Goal: Task Accomplishment & Management: Use online tool/utility

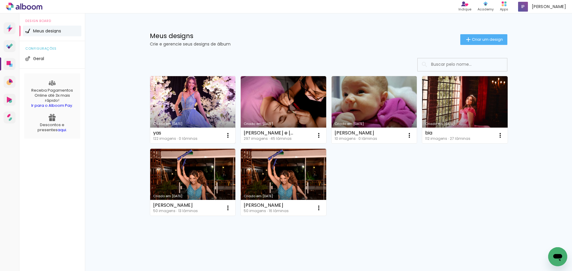
click at [193, 96] on link "Criado em [DATE]" at bounding box center [192, 109] width 85 height 67
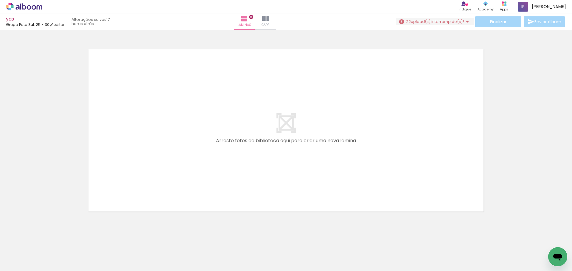
click at [14, 266] on span "Adicionar Fotos" at bounding box center [21, 263] width 18 height 7
click at [0, 0] on input "file" at bounding box center [0, 0] width 0 height 0
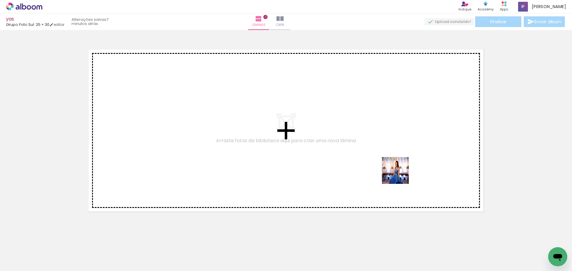
drag, startPoint x: 370, startPoint y: 257, endPoint x: 400, endPoint y: 175, distance: 87.5
click at [400, 175] on quentale-workspace at bounding box center [286, 135] width 572 height 271
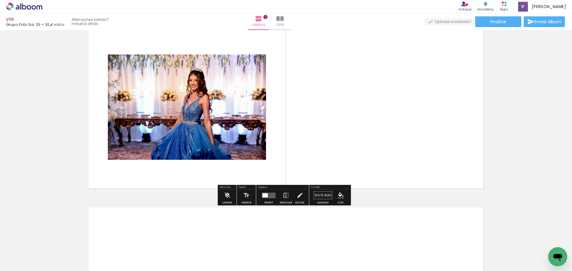
scroll to position [30, 0]
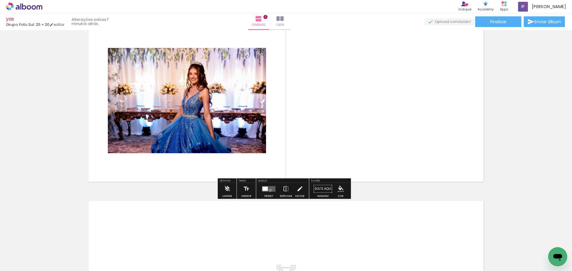
click at [269, 190] on quentale-layouter at bounding box center [269, 189] width 14 height 6
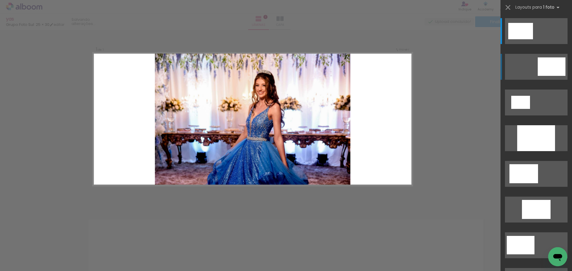
scroll to position [0, 0]
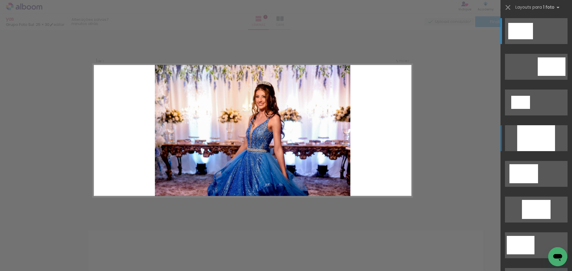
click at [543, 132] on div at bounding box center [536, 138] width 38 height 26
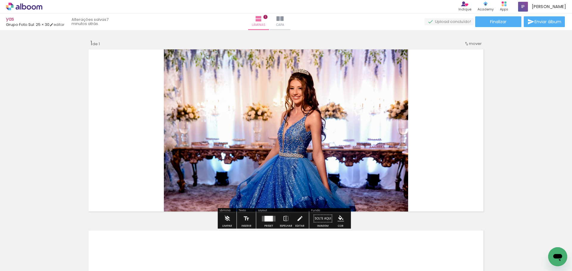
click at [309, 139] on quentale-photo at bounding box center [286, 130] width 244 height 166
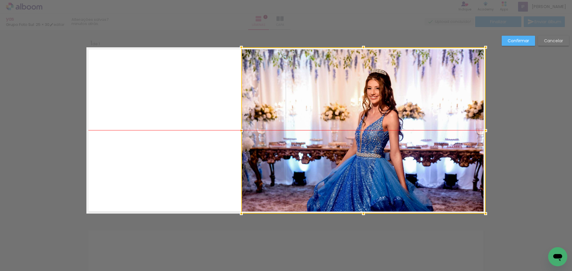
drag, startPoint x: 336, startPoint y: 126, endPoint x: 473, endPoint y: 126, distance: 137.6
click at [473, 126] on div at bounding box center [363, 130] width 244 height 166
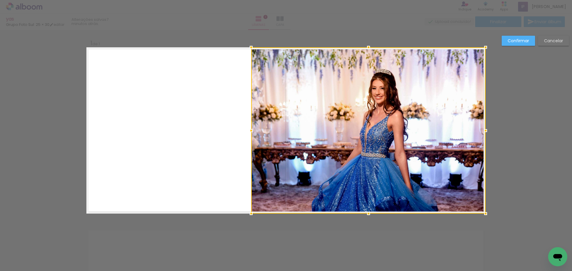
drag, startPoint x: 240, startPoint y: 132, endPoint x: 144, endPoint y: 126, distance: 96.1
click at [144, 126] on album-spread "1 de 1" at bounding box center [285, 130] width 399 height 166
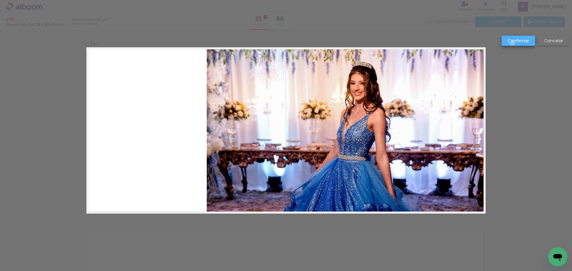
drag, startPoint x: 512, startPoint y: 43, endPoint x: 484, endPoint y: 63, distance: 34.1
click at [0, 0] on slot "Confirmar" at bounding box center [0, 0] width 0 height 0
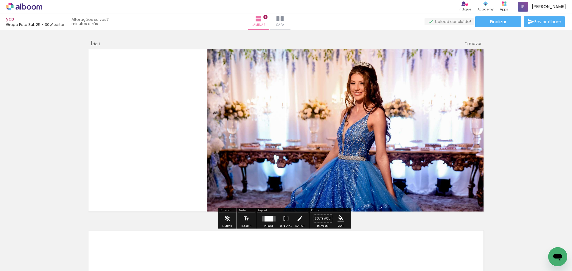
click at [402, 110] on quentale-photo at bounding box center [346, 130] width 279 height 166
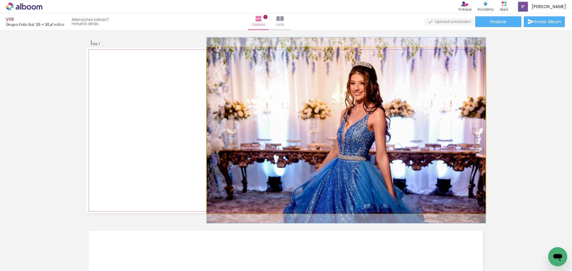
click at [402, 110] on quentale-photo at bounding box center [346, 130] width 279 height 166
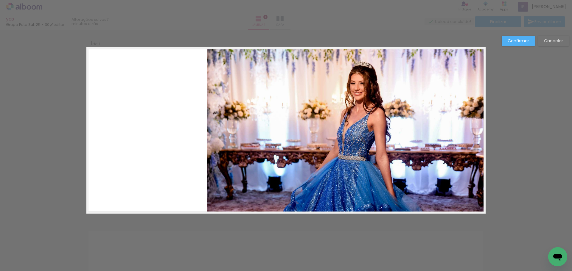
click at [269, 169] on quentale-photo at bounding box center [346, 130] width 279 height 166
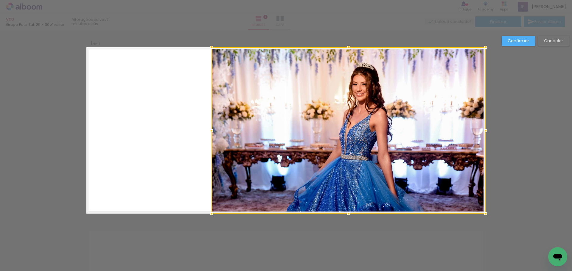
click at [209, 129] on div at bounding box center [211, 131] width 12 height 12
click at [507, 41] on paper-button "Confirmar" at bounding box center [517, 41] width 33 height 10
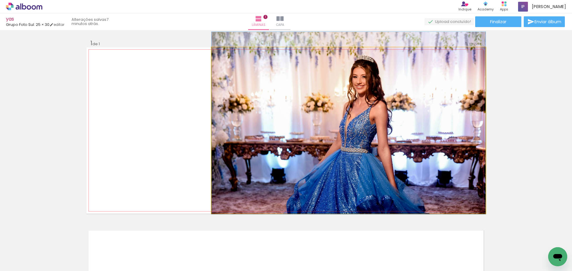
drag, startPoint x: 406, startPoint y: 97, endPoint x: 406, endPoint y: 91, distance: 6.0
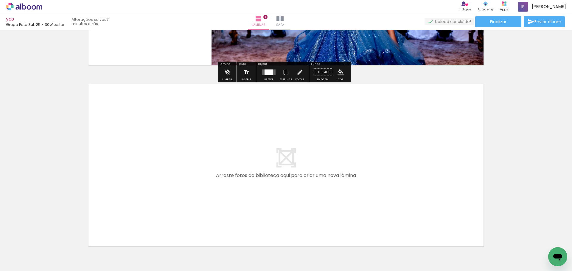
scroll to position [179, 0]
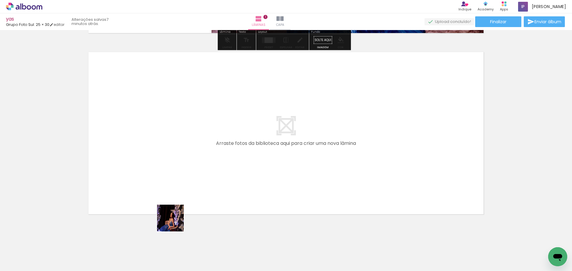
drag, startPoint x: 167, startPoint y: 258, endPoint x: 156, endPoint y: 245, distance: 16.9
click at [186, 171] on quentale-workspace at bounding box center [286, 135] width 572 height 271
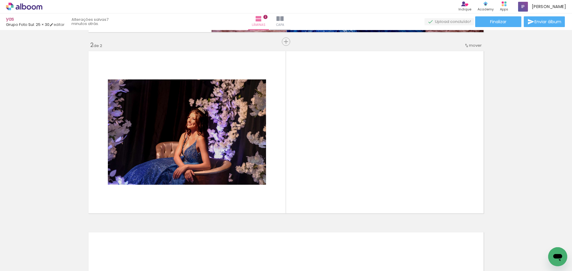
scroll to position [180, 0]
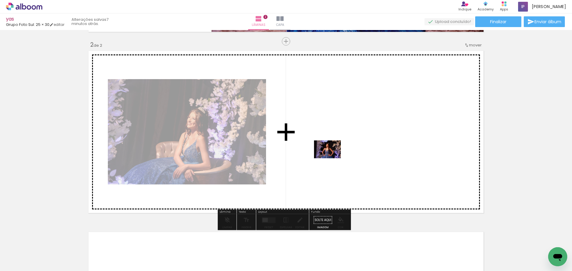
drag, startPoint x: 201, startPoint y: 255, endPoint x: 336, endPoint y: 155, distance: 168.1
click at [336, 155] on quentale-workspace at bounding box center [286, 135] width 572 height 271
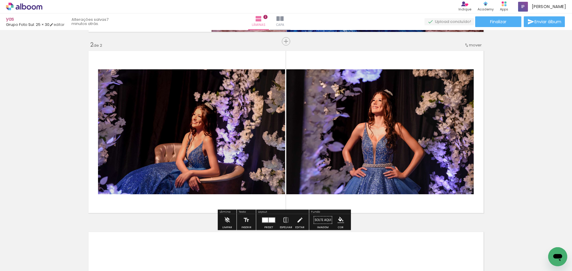
click at [22, 252] on input "Todas as fotos" at bounding box center [16, 253] width 23 height 5
click at [0, 0] on slot "Não utilizadas" at bounding box center [0, 0] width 0 height 0
type input "Não utilizadas"
click at [269, 226] on div "Preset" at bounding box center [268, 227] width 9 height 3
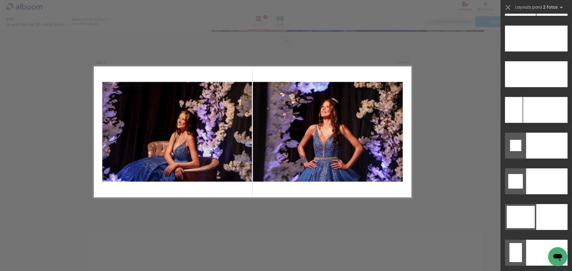
scroll to position [2716, 0]
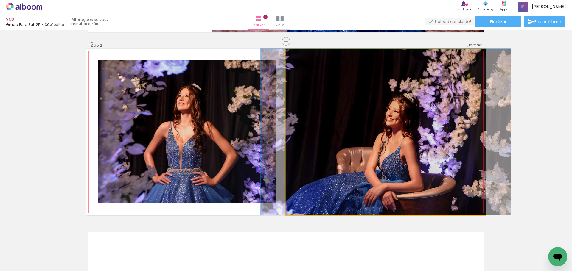
click at [353, 162] on quentale-photo at bounding box center [385, 132] width 199 height 166
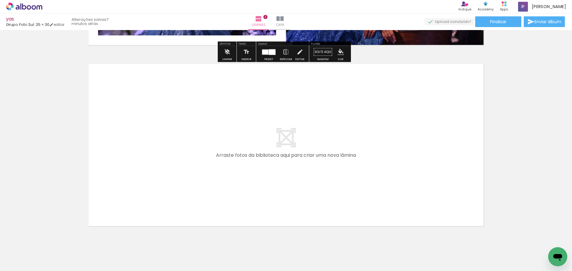
scroll to position [358, 0]
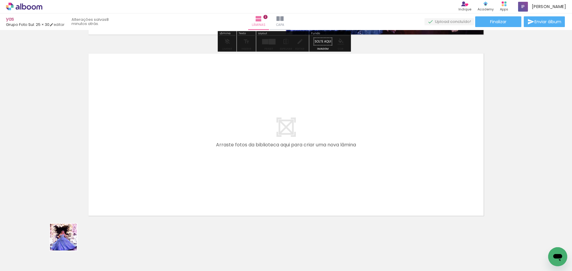
drag, startPoint x: 61, startPoint y: 257, endPoint x: 163, endPoint y: 139, distance: 155.8
click at [163, 139] on quentale-workspace at bounding box center [286, 135] width 572 height 271
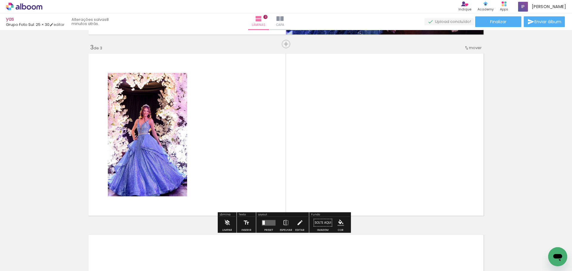
scroll to position [361, 0]
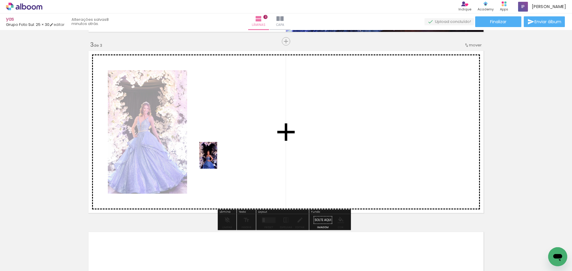
drag, startPoint x: 62, startPoint y: 252, endPoint x: 217, endPoint y: 160, distance: 180.4
click at [217, 160] on quentale-workspace at bounding box center [286, 135] width 572 height 271
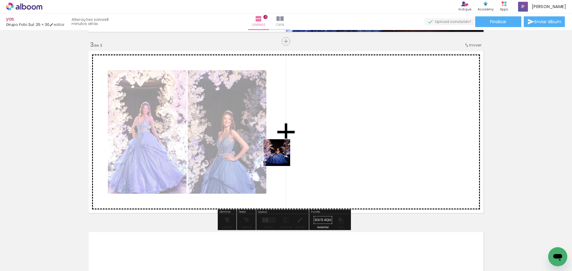
drag, startPoint x: 92, startPoint y: 241, endPoint x: 565, endPoint y: 270, distance: 474.6
click at [296, 151] on quentale-workspace at bounding box center [286, 135] width 572 height 271
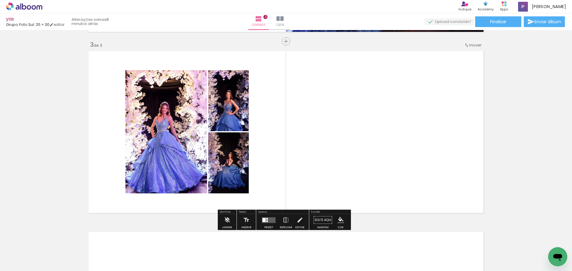
drag, startPoint x: 264, startPoint y: 223, endPoint x: 286, endPoint y: 221, distance: 22.2
click at [263, 223] on div at bounding box center [269, 220] width 16 height 12
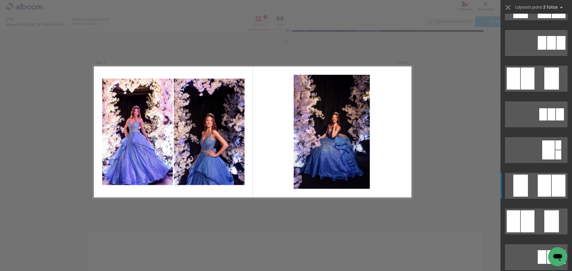
scroll to position [89, 0]
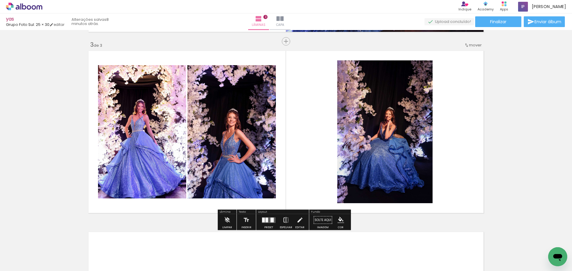
click at [280, 221] on paper-button "Espelhar" at bounding box center [285, 221] width 15 height 15
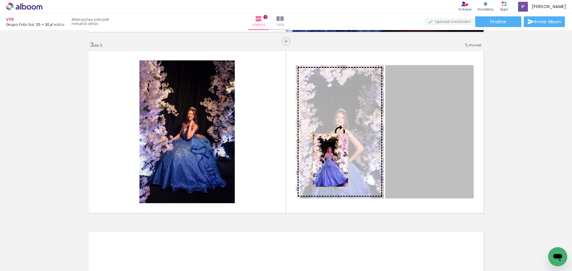
drag, startPoint x: 328, startPoint y: 160, endPoint x: 204, endPoint y: 132, distance: 127.4
click at [0, 0] on slot at bounding box center [0, 0] width 0 height 0
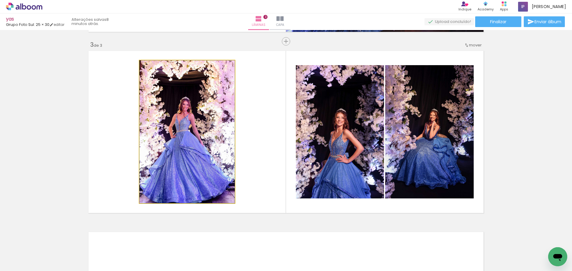
click at [206, 154] on quentale-photo at bounding box center [186, 131] width 95 height 143
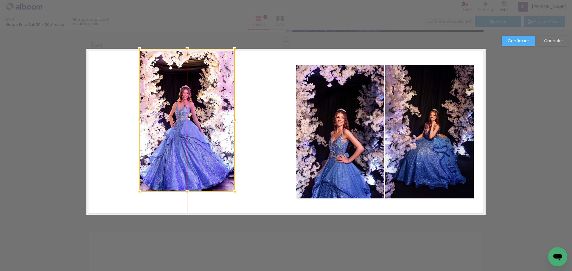
drag, startPoint x: 200, startPoint y: 125, endPoint x: 199, endPoint y: 90, distance: 34.6
click at [199, 90] on div at bounding box center [186, 120] width 95 height 143
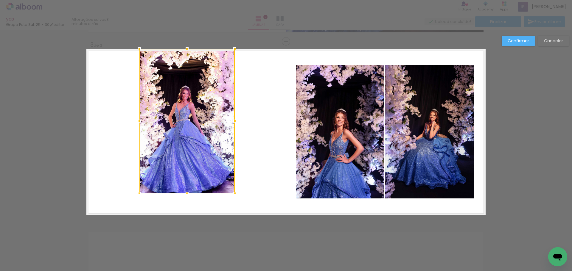
drag, startPoint x: 183, startPoint y: 191, endPoint x: 182, endPoint y: 163, distance: 27.1
click at [187, 239] on div "Inserir lâmina 1 de 3 Inserir lâmina 2 de 3 Inserir lâmina 3 de 3 Confirmar Can…" at bounding box center [286, 39] width 572 height 740
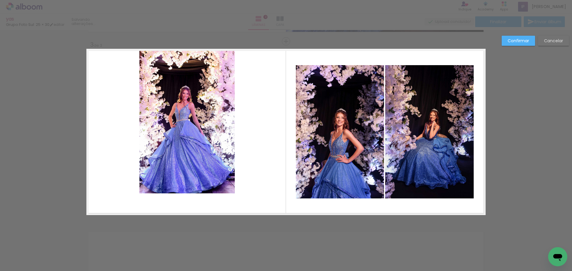
click at [182, 163] on quentale-photo at bounding box center [186, 121] width 95 height 145
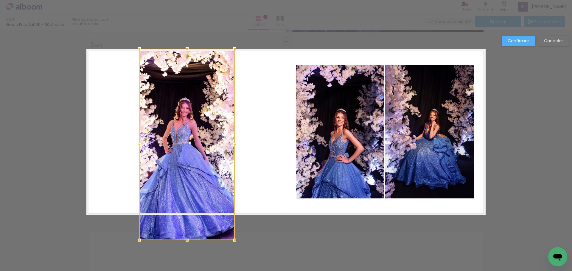
drag, startPoint x: 186, startPoint y: 204, endPoint x: 190, endPoint y: 167, distance: 37.7
click at [189, 227] on div at bounding box center [186, 144] width 95 height 191
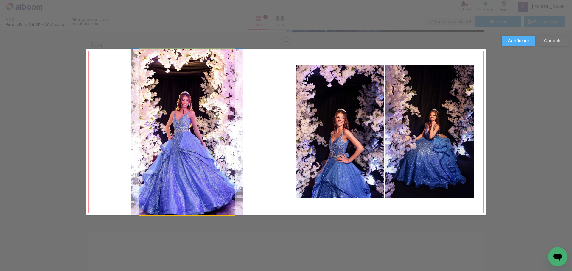
click at [190, 166] on quentale-photo at bounding box center [186, 132] width 95 height 166
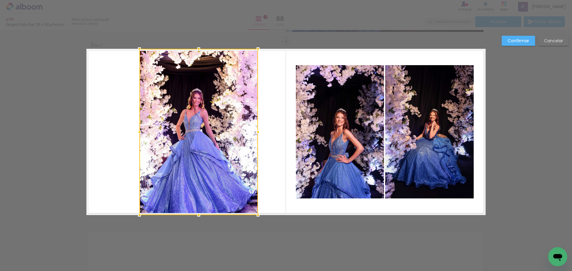
drag, startPoint x: 234, startPoint y: 133, endPoint x: 257, endPoint y: 133, distance: 22.6
click at [257, 133] on div at bounding box center [258, 132] width 12 height 12
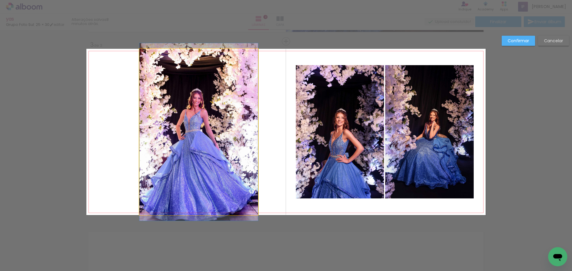
click at [219, 135] on quentale-photo at bounding box center [198, 132] width 119 height 166
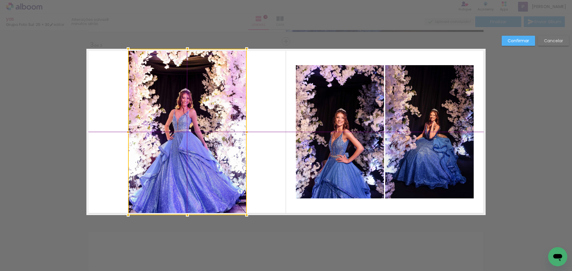
click at [205, 120] on div at bounding box center [187, 132] width 119 height 166
drag, startPoint x: 509, startPoint y: 40, endPoint x: 491, endPoint y: 43, distance: 18.4
click at [0, 0] on slot "Confirmar" at bounding box center [0, 0] width 0 height 0
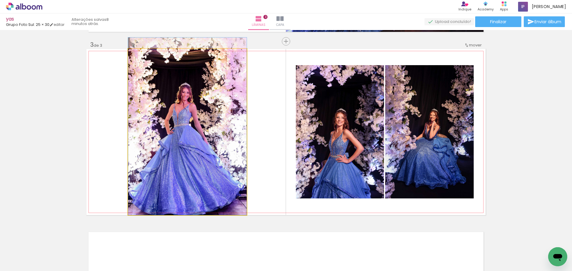
drag, startPoint x: 188, startPoint y: 87, endPoint x: 188, endPoint y: 81, distance: 6.3
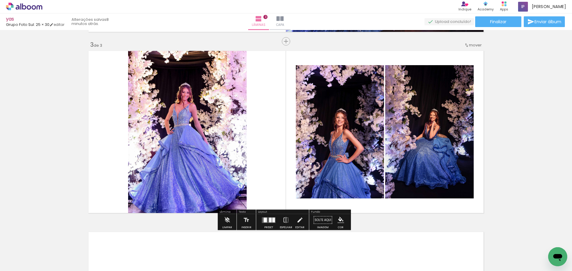
click at [359, 127] on quentale-photo at bounding box center [340, 131] width 88 height 133
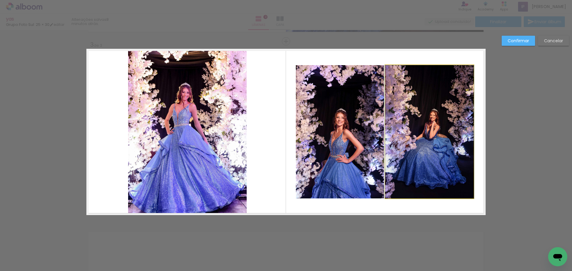
click at [437, 112] on quentale-photo at bounding box center [429, 131] width 88 height 133
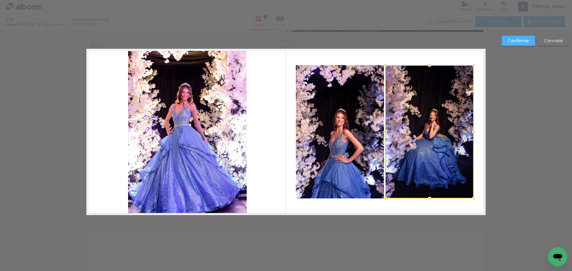
click at [351, 139] on quentale-photo at bounding box center [340, 131] width 88 height 133
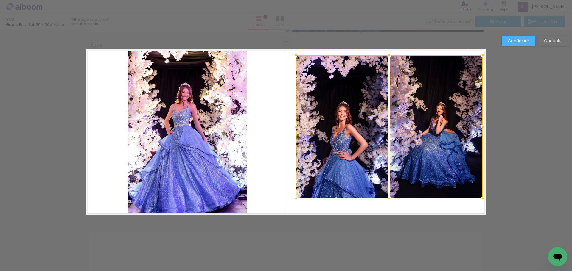
drag, startPoint x: 473, startPoint y: 65, endPoint x: 477, endPoint y: 59, distance: 7.1
click at [477, 59] on div at bounding box center [482, 55] width 12 height 12
click at [442, 86] on div at bounding box center [435, 127] width 93 height 144
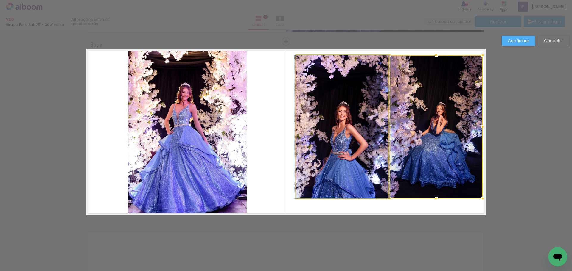
click at [358, 130] on quentale-photo at bounding box center [342, 127] width 93 height 144
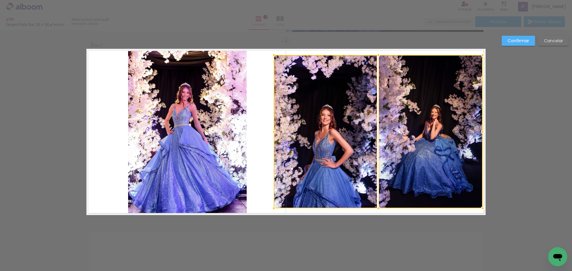
drag, startPoint x: 294, startPoint y: 198, endPoint x: 273, endPoint y: 207, distance: 23.2
click at [273, 207] on div at bounding box center [274, 208] width 12 height 12
click at [333, 169] on div at bounding box center [326, 131] width 104 height 153
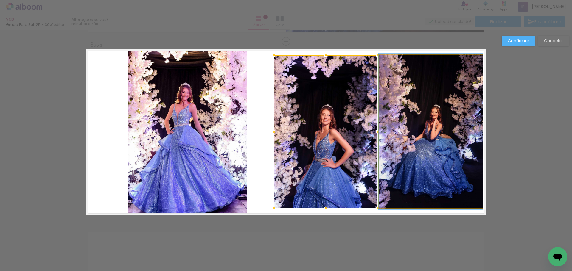
click at [411, 150] on quentale-photo at bounding box center [430, 131] width 104 height 153
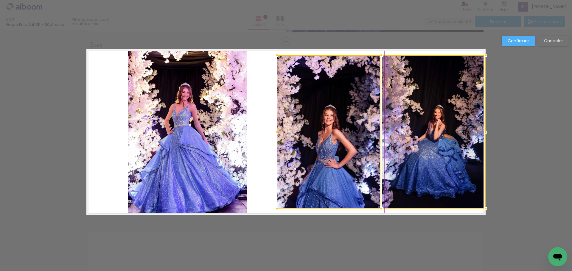
drag, startPoint x: 446, startPoint y: 117, endPoint x: 460, endPoint y: 130, distance: 19.0
click at [460, 130] on div at bounding box center [381, 131] width 209 height 153
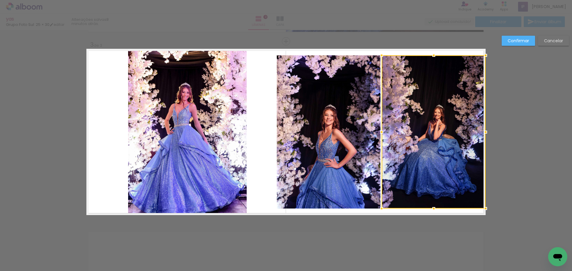
click at [215, 146] on quentale-photo at bounding box center [187, 132] width 119 height 166
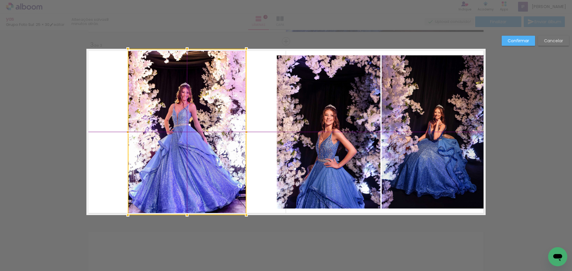
drag, startPoint x: 203, startPoint y: 125, endPoint x: 197, endPoint y: 123, distance: 7.2
click at [197, 123] on div at bounding box center [187, 132] width 119 height 166
click at [179, 153] on div at bounding box center [187, 132] width 119 height 166
drag, startPoint x: 218, startPoint y: 127, endPoint x: 211, endPoint y: 124, distance: 8.0
click at [211, 124] on div at bounding box center [187, 132] width 119 height 166
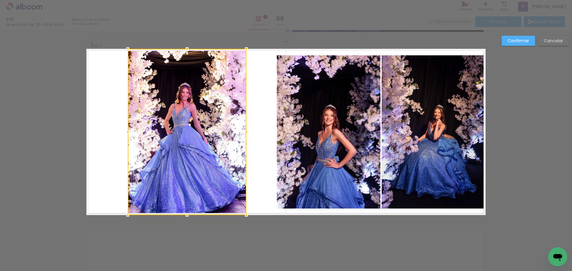
click at [187, 122] on div at bounding box center [187, 132] width 119 height 166
drag, startPoint x: 207, startPoint y: 106, endPoint x: 202, endPoint y: 105, distance: 4.7
click at [202, 105] on div at bounding box center [187, 132] width 119 height 166
click at [214, 120] on div at bounding box center [187, 132] width 119 height 166
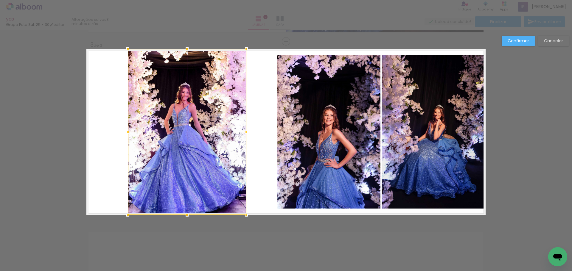
drag, startPoint x: 220, startPoint y: 107, endPoint x: 213, endPoint y: 105, distance: 7.4
click at [213, 105] on div at bounding box center [187, 132] width 119 height 166
click at [0, 0] on slot "Confirmar" at bounding box center [0, 0] width 0 height 0
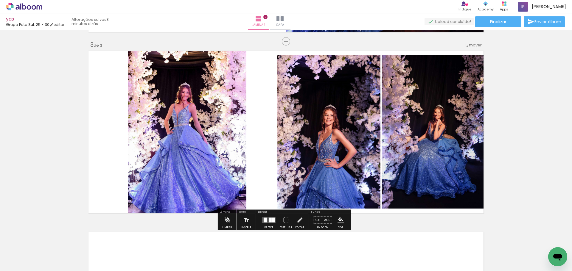
click at [193, 148] on quentale-photo at bounding box center [187, 132] width 119 height 166
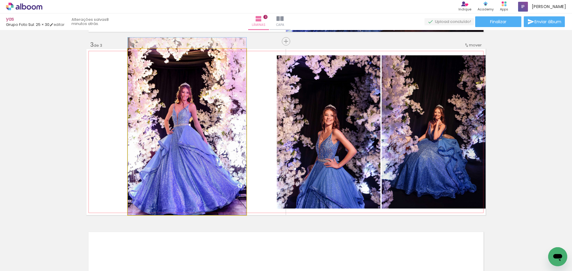
click at [193, 148] on quentale-photo at bounding box center [187, 132] width 119 height 166
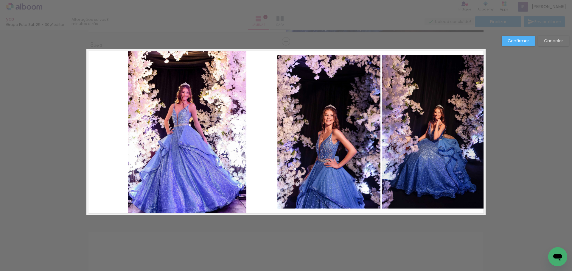
click at [261, 120] on quentale-layouter at bounding box center [285, 132] width 399 height 166
click at [220, 115] on quentale-photo at bounding box center [187, 132] width 119 height 166
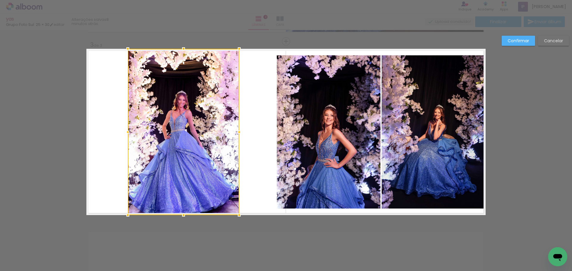
click at [245, 130] on album-spread "3 de 3" at bounding box center [285, 132] width 399 height 166
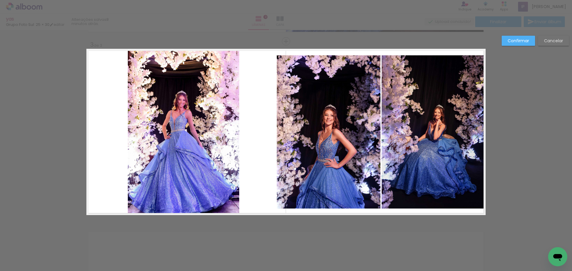
click at [514, 38] on paper-button "Confirmar" at bounding box center [517, 41] width 33 height 10
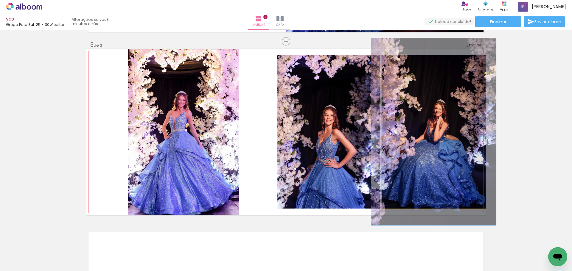
drag, startPoint x: 394, startPoint y: 63, endPoint x: 426, endPoint y: 115, distance: 60.6
type paper-slider "120"
click at [397, 63] on div at bounding box center [399, 61] width 5 height 5
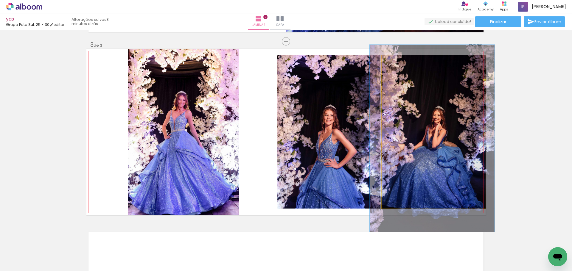
drag, startPoint x: 426, startPoint y: 119, endPoint x: 425, endPoint y: 124, distance: 5.2
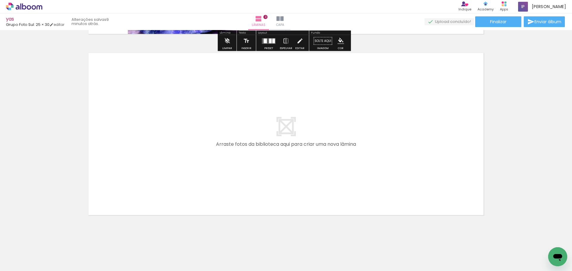
scroll to position [545, 0]
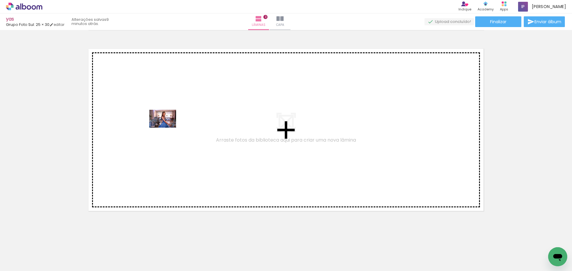
drag, startPoint x: 70, startPoint y: 255, endPoint x: 167, endPoint y: 128, distance: 160.2
click at [167, 128] on quentale-workspace at bounding box center [286, 135] width 572 height 271
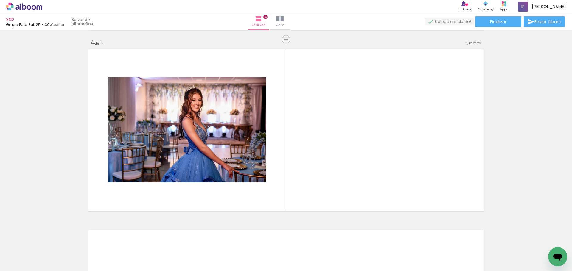
scroll to position [542, 0]
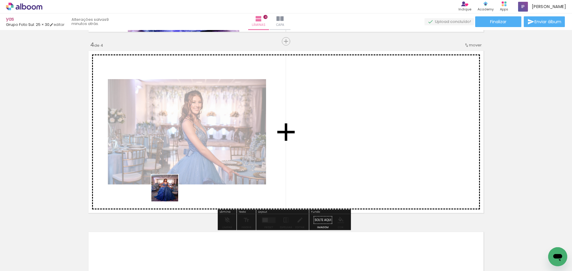
drag, startPoint x: 68, startPoint y: 252, endPoint x: 229, endPoint y: 159, distance: 186.1
click at [229, 159] on quentale-workspace at bounding box center [286, 135] width 572 height 271
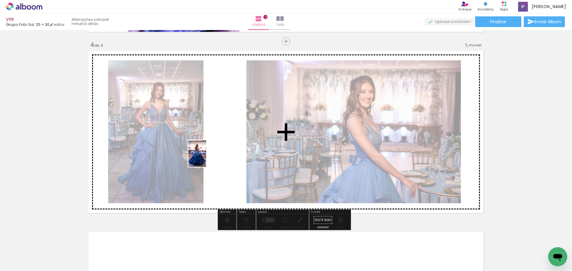
drag, startPoint x: 64, startPoint y: 252, endPoint x: 206, endPoint y: 158, distance: 170.4
click at [206, 158] on quentale-workspace at bounding box center [286, 135] width 572 height 271
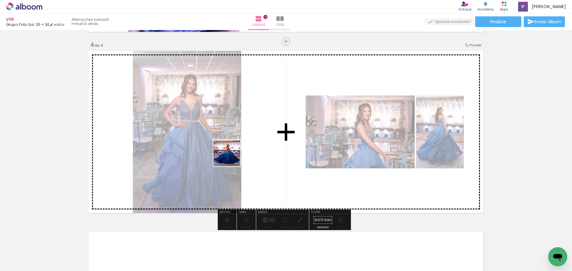
drag, startPoint x: 65, startPoint y: 251, endPoint x: 234, endPoint y: 155, distance: 193.7
click at [234, 155] on quentale-workspace at bounding box center [286, 135] width 572 height 271
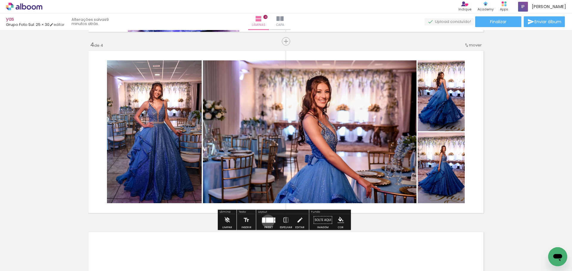
click at [266, 221] on div at bounding box center [269, 220] width 7 height 5
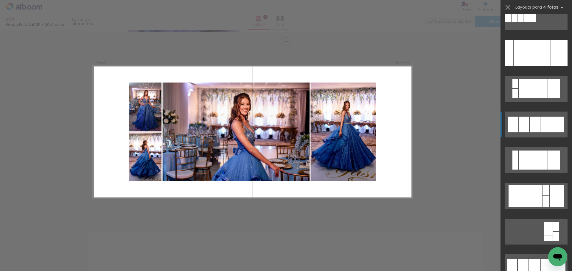
scroll to position [119, 0]
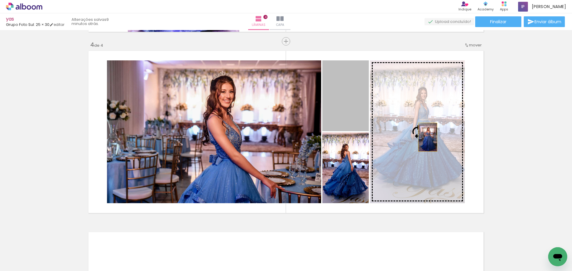
drag, startPoint x: 354, startPoint y: 117, endPoint x: 430, endPoint y: 139, distance: 78.8
click at [0, 0] on slot at bounding box center [0, 0] width 0 height 0
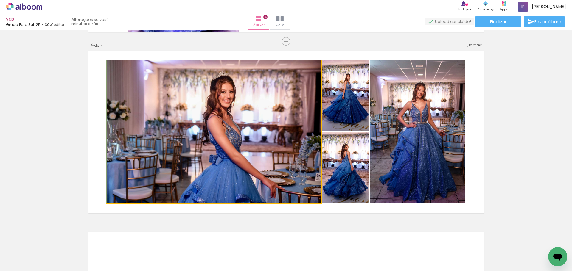
click at [247, 152] on quentale-photo at bounding box center [214, 131] width 214 height 143
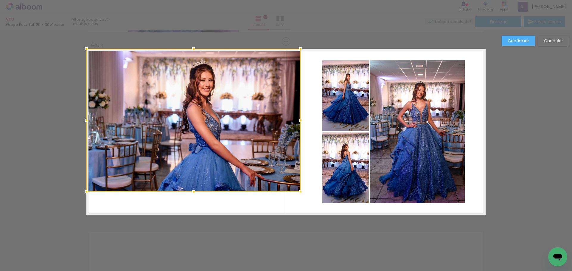
drag, startPoint x: 256, startPoint y: 132, endPoint x: 155, endPoint y: 78, distance: 115.1
click at [152, 76] on div at bounding box center [193, 120] width 214 height 143
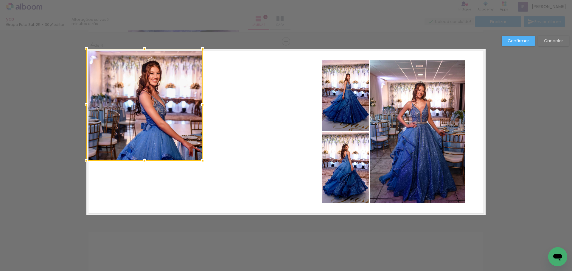
drag, startPoint x: 299, startPoint y: 192, endPoint x: 272, endPoint y: 216, distance: 35.7
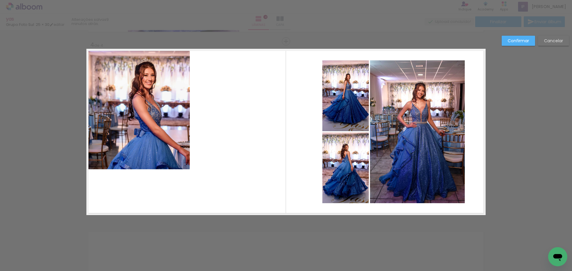
click at [158, 138] on quentale-photo at bounding box center [137, 109] width 103 height 121
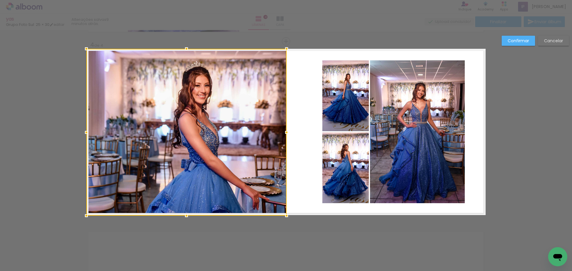
drag, startPoint x: 189, startPoint y: 169, endPoint x: 286, endPoint y: 247, distance: 124.3
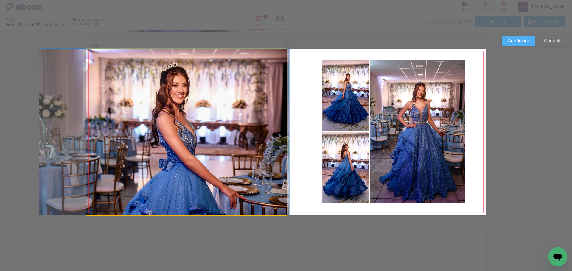
drag, startPoint x: 242, startPoint y: 175, endPoint x: 220, endPoint y: 174, distance: 22.1
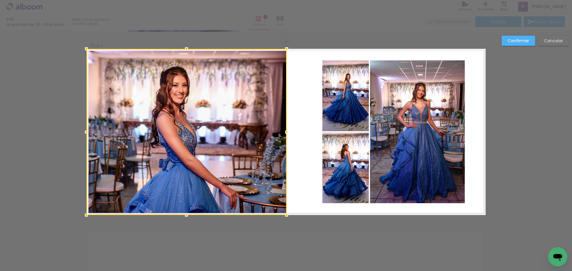
click at [354, 110] on quentale-photo at bounding box center [345, 95] width 46 height 71
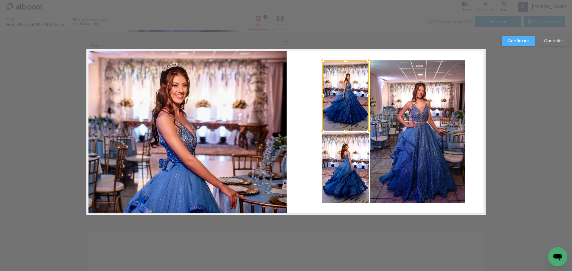
click at [354, 110] on div at bounding box center [345, 95] width 46 height 71
click at [359, 164] on quentale-photo at bounding box center [345, 167] width 46 height 71
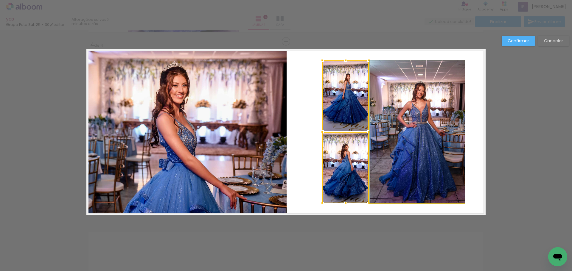
click at [421, 150] on quentale-photo at bounding box center [417, 131] width 95 height 143
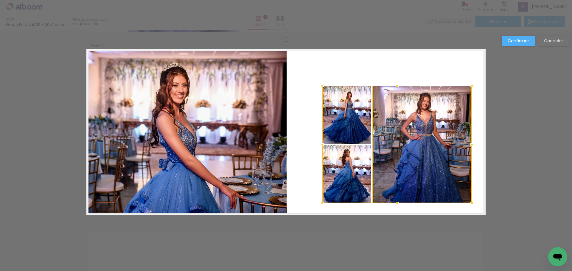
drag, startPoint x: 463, startPoint y: 60, endPoint x: 470, endPoint y: 51, distance: 11.2
click at [470, 51] on album-spread "4 de 4" at bounding box center [285, 132] width 399 height 166
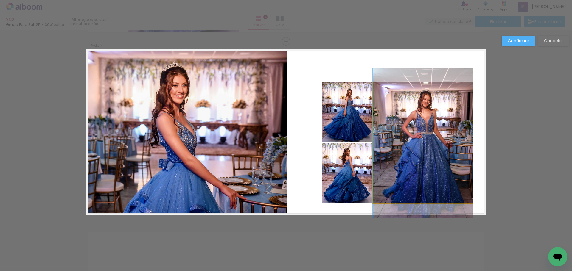
click at [447, 115] on quentale-photo at bounding box center [422, 142] width 100 height 121
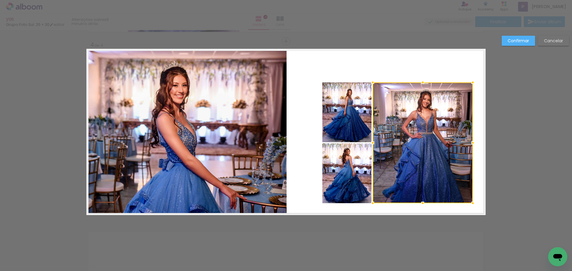
click at [366, 106] on quentale-photo at bounding box center [346, 112] width 49 height 60
click at [349, 198] on div at bounding box center [397, 142] width 150 height 121
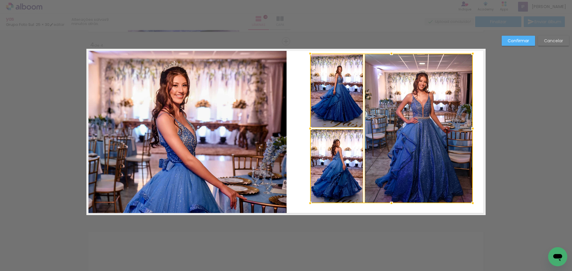
drag, startPoint x: 320, startPoint y: 83, endPoint x: 308, endPoint y: 54, distance: 31.1
click at [308, 54] on div at bounding box center [310, 54] width 12 height 12
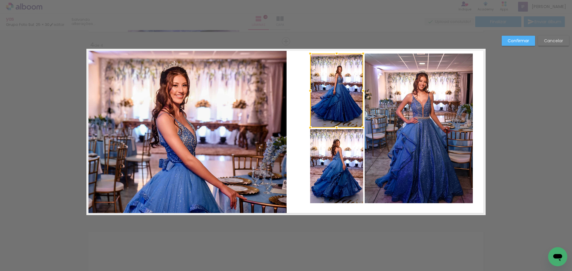
click at [336, 96] on div at bounding box center [336, 91] width 53 height 74
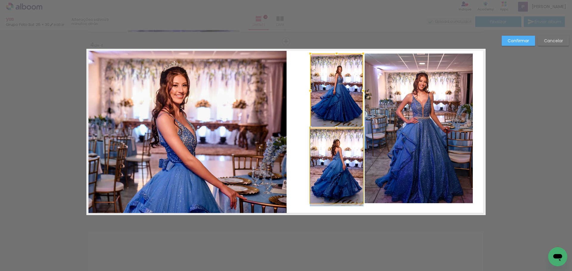
click at [347, 151] on quentale-photo at bounding box center [336, 166] width 53 height 74
click at [404, 133] on quentale-photo at bounding box center [418, 129] width 108 height 150
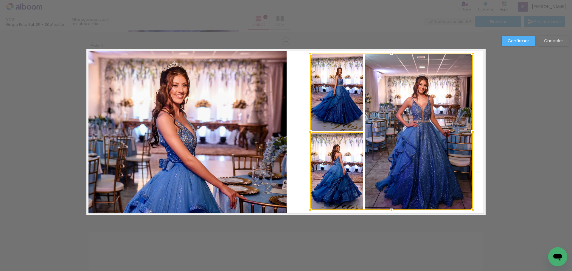
drag, startPoint x: 386, startPoint y: 203, endPoint x: 372, endPoint y: 200, distance: 14.6
click at [387, 212] on div at bounding box center [391, 210] width 12 height 12
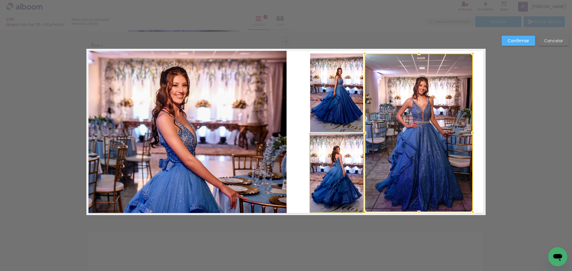
click at [349, 183] on quentale-photo at bounding box center [336, 173] width 53 height 79
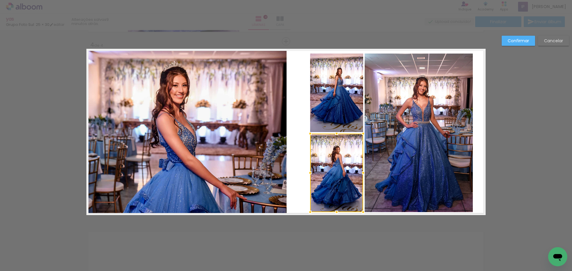
click at [350, 100] on quentale-photo at bounding box center [336, 93] width 53 height 79
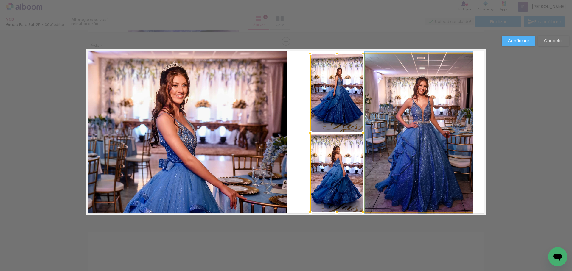
click at [410, 102] on quentale-photo at bounding box center [418, 133] width 108 height 159
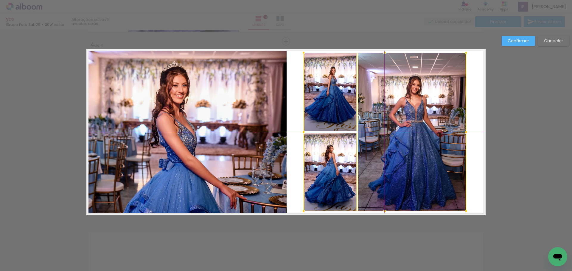
click at [416, 105] on div at bounding box center [384, 132] width 163 height 159
click at [520, 37] on paper-button "Confirmar" at bounding box center [517, 41] width 33 height 10
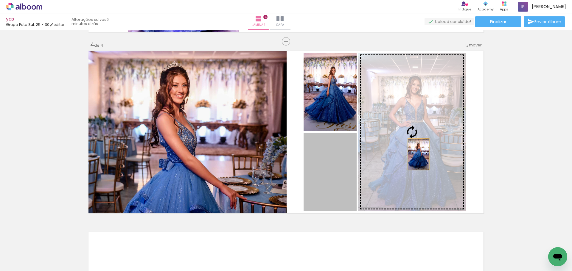
drag, startPoint x: 337, startPoint y: 182, endPoint x: 446, endPoint y: 134, distance: 119.1
click at [0, 0] on slot at bounding box center [0, 0] width 0 height 0
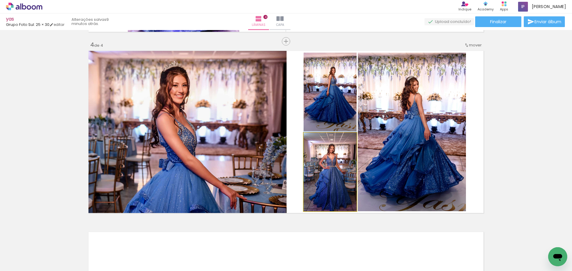
drag, startPoint x: 337, startPoint y: 182, endPoint x: 338, endPoint y: 85, distance: 97.4
click at [0, 0] on slot at bounding box center [0, 0] width 0 height 0
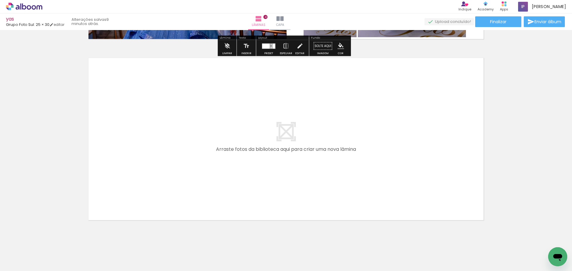
scroll to position [726, 0]
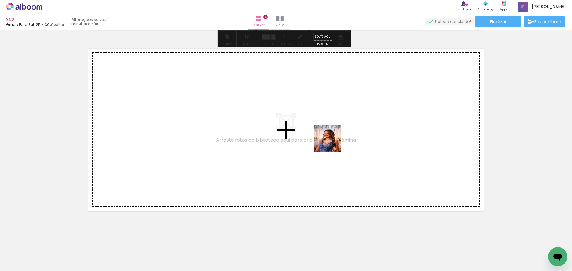
drag, startPoint x: 264, startPoint y: 258, endPoint x: 332, endPoint y: 143, distance: 133.4
click at [332, 143] on quentale-workspace at bounding box center [286, 135] width 572 height 271
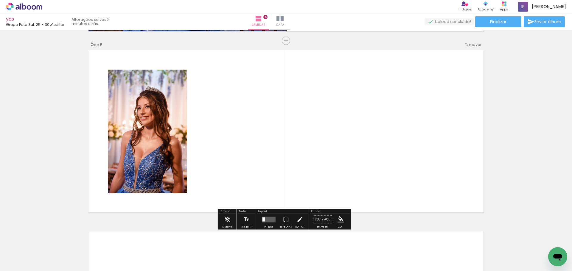
scroll to position [724, 0]
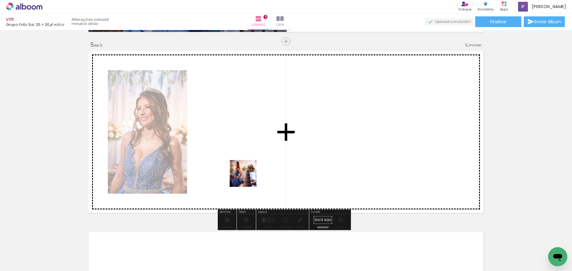
drag, startPoint x: 242, startPoint y: 209, endPoint x: 247, endPoint y: 174, distance: 35.8
click at [247, 174] on quentale-workspace at bounding box center [286, 135] width 572 height 271
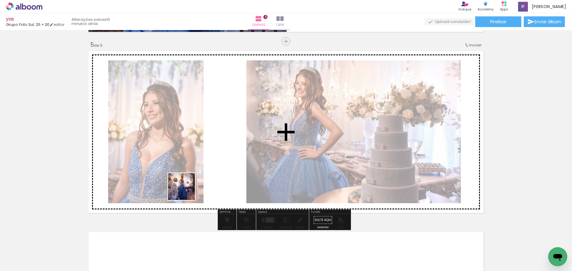
drag, startPoint x: 168, startPoint y: 255, endPoint x: 187, endPoint y: 183, distance: 74.8
click at [187, 183] on quentale-workspace at bounding box center [286, 135] width 572 height 271
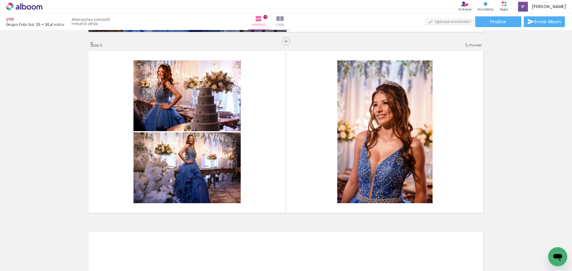
click at [50, 241] on iron-icon at bounding box center [46, 239] width 6 height 6
drag, startPoint x: 131, startPoint y: 256, endPoint x: 7, endPoint y: 0, distance: 284.4
click at [258, 140] on quentale-workspace at bounding box center [286, 135] width 572 height 271
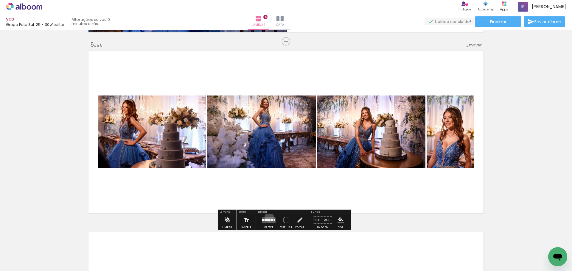
click at [268, 217] on div at bounding box center [269, 220] width 16 height 12
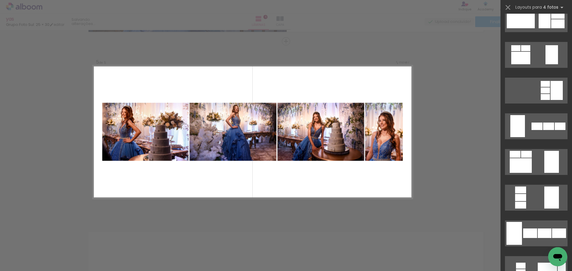
scroll to position [0, 0]
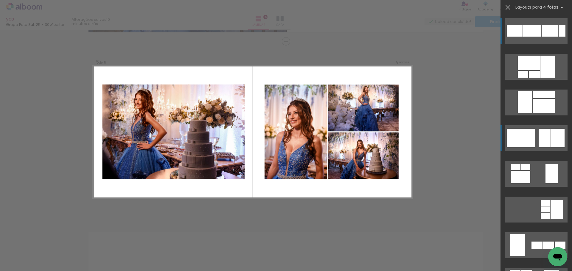
click at [543, 78] on div at bounding box center [547, 67] width 14 height 22
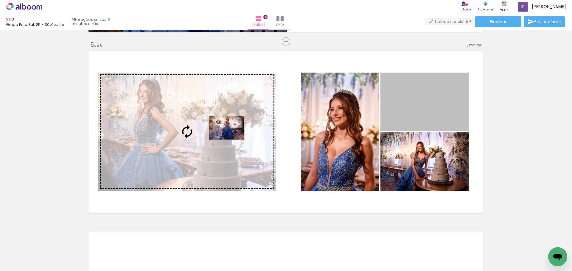
drag, startPoint x: 451, startPoint y: 109, endPoint x: 222, endPoint y: 128, distance: 230.3
click at [0, 0] on slot at bounding box center [0, 0] width 0 height 0
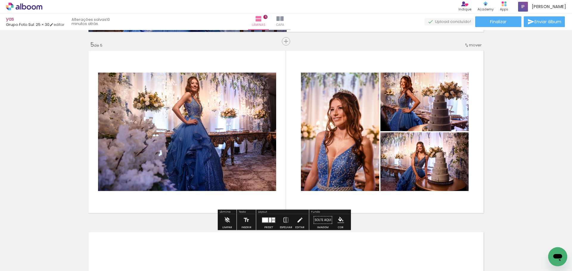
click at [163, 128] on quentale-photo at bounding box center [187, 132] width 178 height 119
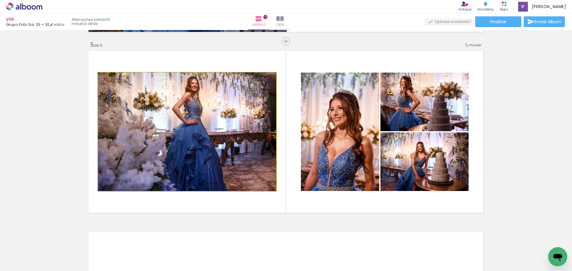
click at [163, 128] on quentale-photo at bounding box center [187, 132] width 178 height 119
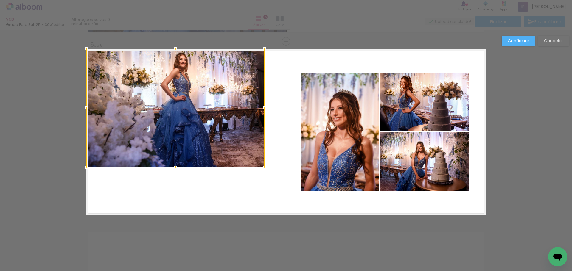
drag, startPoint x: 213, startPoint y: 111, endPoint x: 201, endPoint y: 118, distance: 14.1
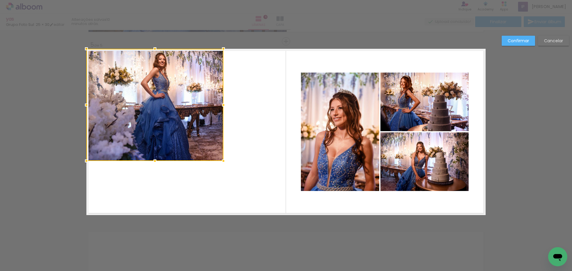
drag, startPoint x: 274, startPoint y: 201, endPoint x: 222, endPoint y: 143, distance: 78.3
click at [275, 209] on album-spread "5 de 5" at bounding box center [285, 132] width 399 height 166
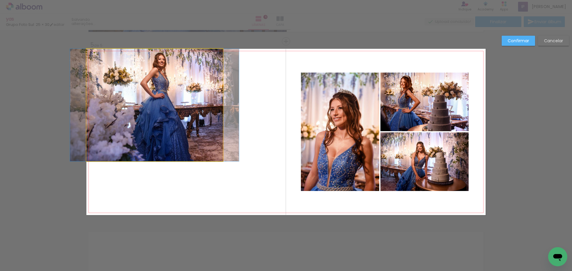
click at [196, 115] on quentale-photo at bounding box center [154, 105] width 136 height 113
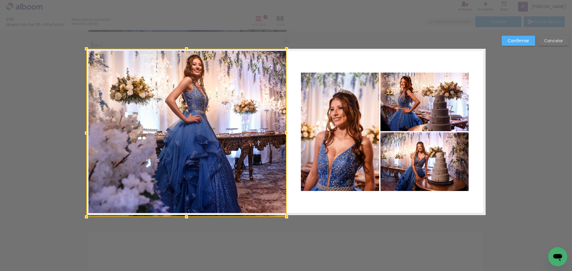
drag, startPoint x: 217, startPoint y: 160, endPoint x: 281, endPoint y: 258, distance: 117.4
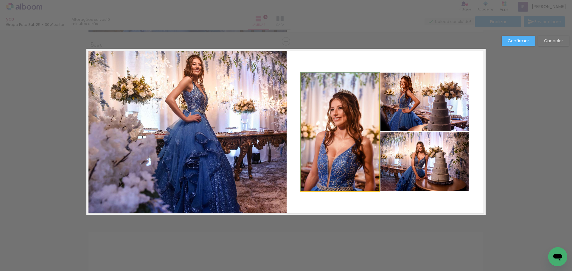
click at [322, 120] on quentale-photo at bounding box center [340, 132] width 78 height 119
click at [286, 120] on div at bounding box center [186, 133] width 200 height 168
click at [424, 109] on quentale-photo at bounding box center [424, 102] width 88 height 59
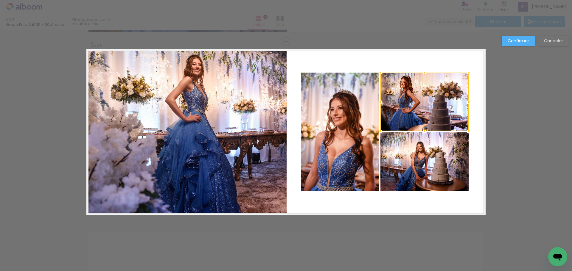
click at [425, 163] on quentale-photo at bounding box center [424, 161] width 88 height 59
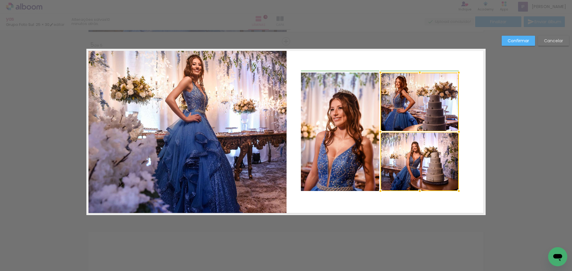
drag, startPoint x: 465, startPoint y: 131, endPoint x: 444, endPoint y: 131, distance: 21.1
click at [453, 131] on div at bounding box center [459, 132] width 12 height 12
click at [344, 120] on quentale-photo at bounding box center [340, 132] width 78 height 119
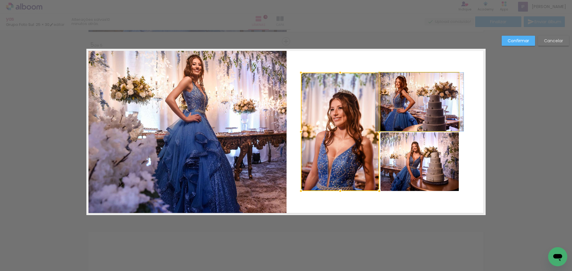
click at [422, 113] on quentale-photo at bounding box center [419, 102] width 78 height 59
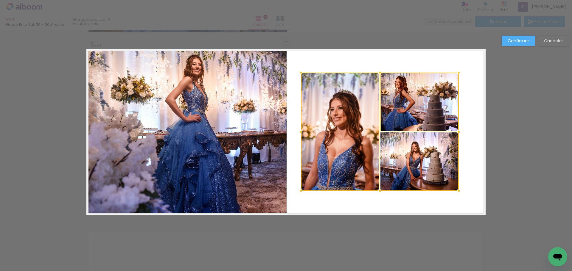
click at [425, 163] on div at bounding box center [380, 132] width 158 height 119
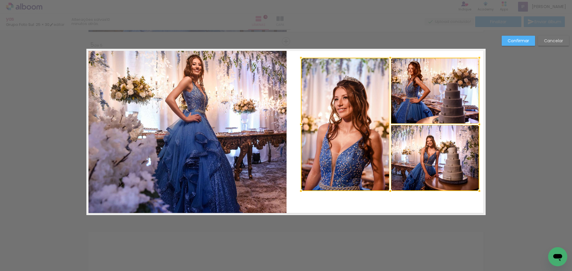
drag, startPoint x: 456, startPoint y: 72, endPoint x: 479, endPoint y: 57, distance: 27.1
click at [479, 57] on div at bounding box center [479, 58] width 12 height 12
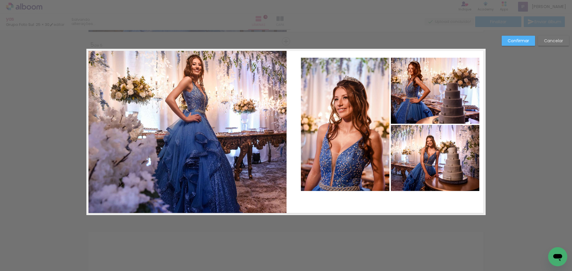
drag, startPoint x: 447, startPoint y: 91, endPoint x: 443, endPoint y: 107, distance: 16.5
click at [447, 91] on quentale-photo at bounding box center [435, 91] width 88 height 66
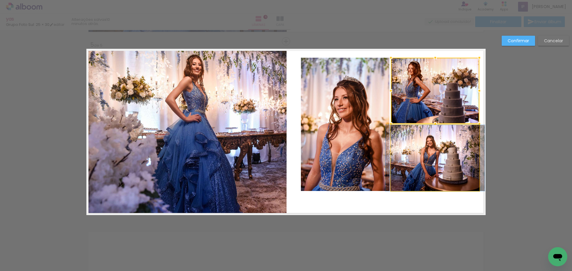
click at [437, 154] on quentale-photo at bounding box center [435, 158] width 88 height 66
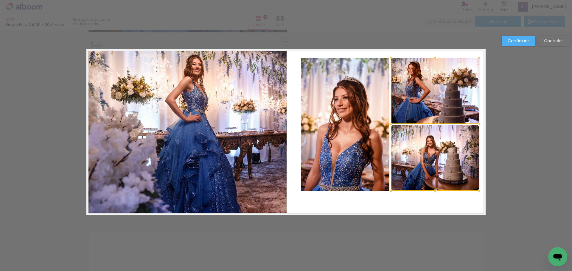
click at [369, 150] on quentale-photo at bounding box center [345, 124] width 88 height 133
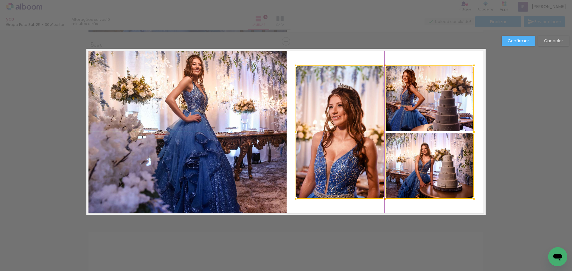
click at [428, 93] on div at bounding box center [384, 132] width 178 height 133
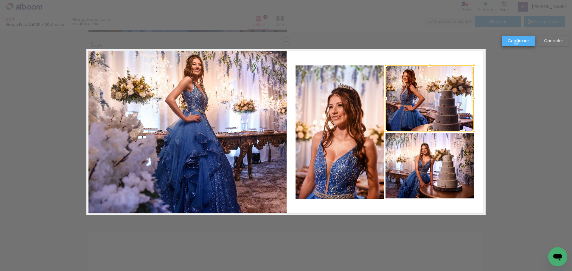
click at [0, 0] on slot "Confirmar" at bounding box center [0, 0] width 0 height 0
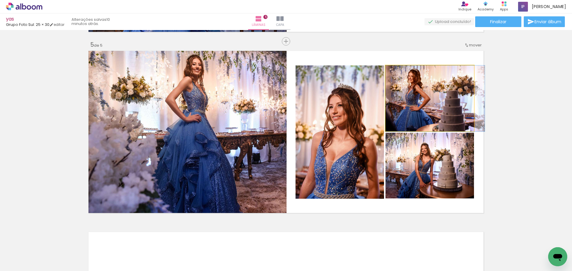
drag, startPoint x: 439, startPoint y: 88, endPoint x: 439, endPoint y: 147, distance: 59.3
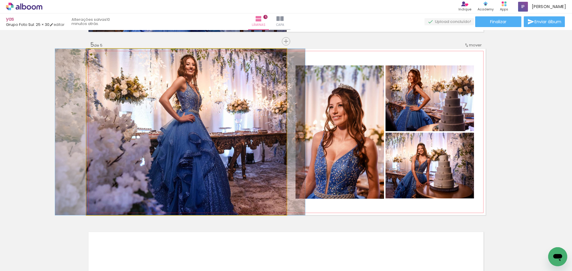
drag, startPoint x: 233, startPoint y: 130, endPoint x: 227, endPoint y: 137, distance: 8.8
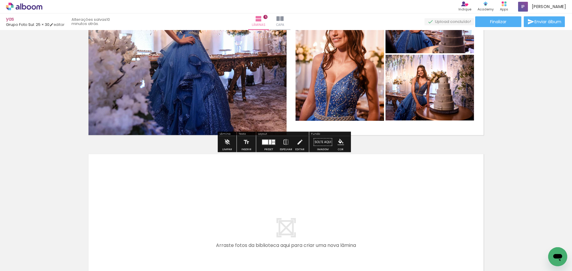
scroll to position [873, 0]
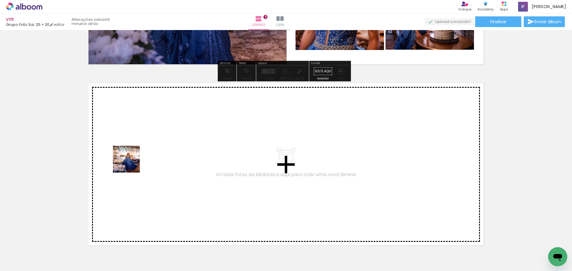
drag, startPoint x: 106, startPoint y: 199, endPoint x: 131, endPoint y: 164, distance: 43.0
click at [131, 164] on quentale-workspace at bounding box center [286, 135] width 572 height 271
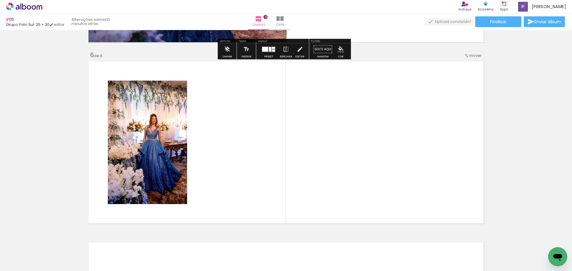
scroll to position [905, 0]
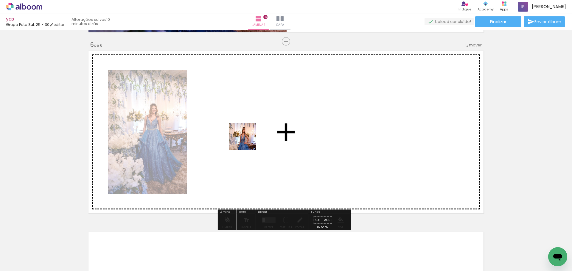
drag, startPoint x: 60, startPoint y: 261, endPoint x: 247, endPoint y: 141, distance: 222.3
click at [247, 141] on quentale-workspace at bounding box center [286, 135] width 572 height 271
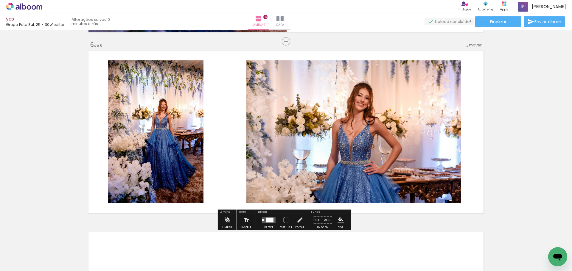
click at [268, 217] on quentale-layouter at bounding box center [269, 220] width 14 height 6
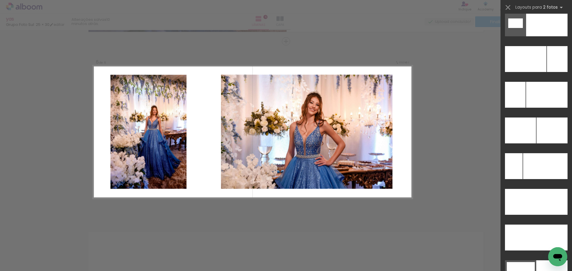
scroll to position [2630, 0]
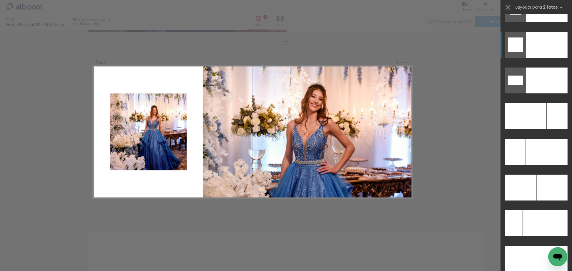
click at [551, 22] on div at bounding box center [546, 9] width 41 height 26
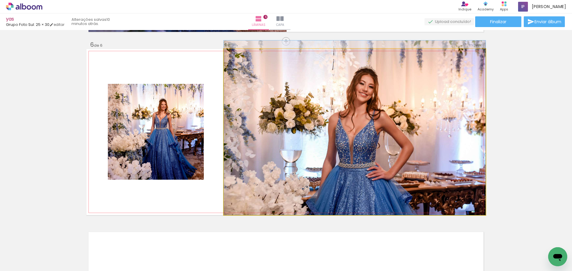
drag, startPoint x: 401, startPoint y: 114, endPoint x: 403, endPoint y: 94, distance: 19.7
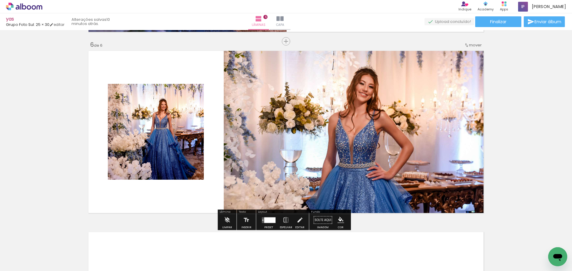
click at [166, 149] on quentale-photo at bounding box center [156, 132] width 96 height 96
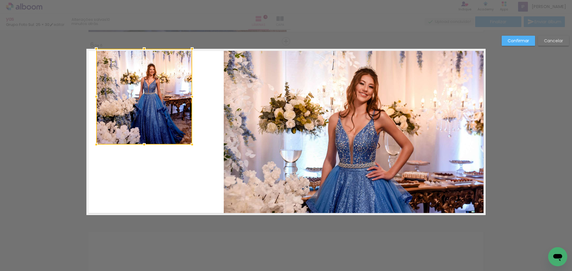
click at [153, 71] on div at bounding box center [144, 97] width 96 height 96
drag, startPoint x: 191, startPoint y: 146, endPoint x: 183, endPoint y: 157, distance: 12.8
click at [208, 200] on album-spread "6 de 6" at bounding box center [285, 132] width 399 height 166
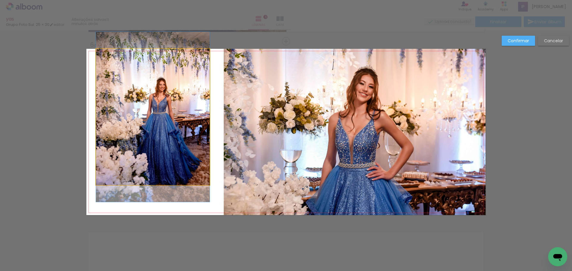
click at [170, 125] on quentale-photo at bounding box center [153, 117] width 114 height 136
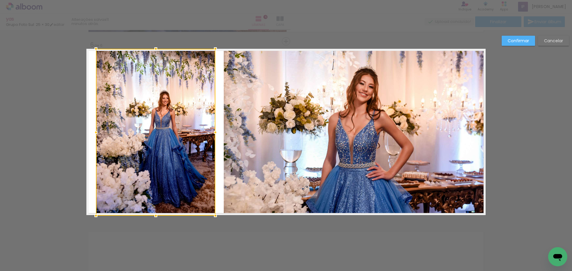
drag, startPoint x: 208, startPoint y: 187, endPoint x: 213, endPoint y: 240, distance: 53.5
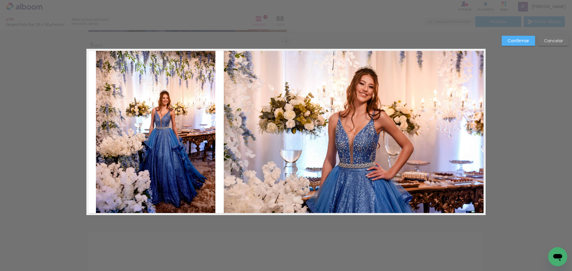
click at [0, 0] on slot "Confirmar" at bounding box center [0, 0] width 0 height 0
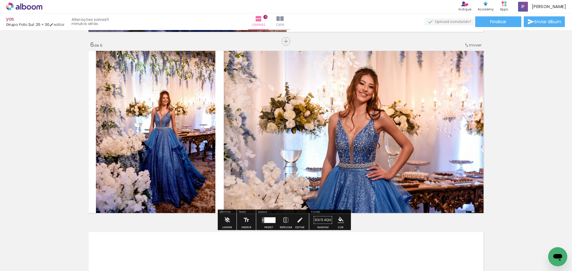
click at [216, 87] on quentale-layouter at bounding box center [285, 132] width 399 height 166
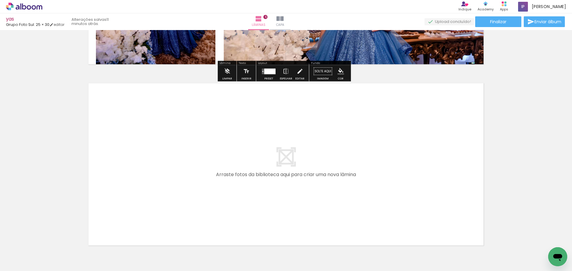
scroll to position [1089, 0]
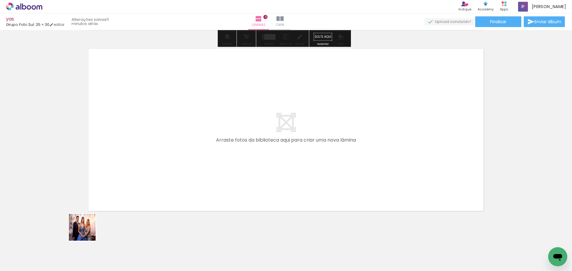
drag, startPoint x: 87, startPoint y: 232, endPoint x: 160, endPoint y: 143, distance: 115.5
click at [160, 143] on quentale-workspace at bounding box center [286, 135] width 572 height 271
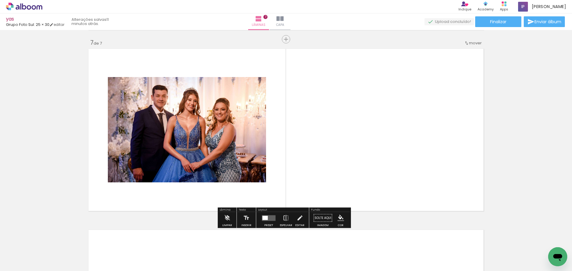
scroll to position [1086, 0]
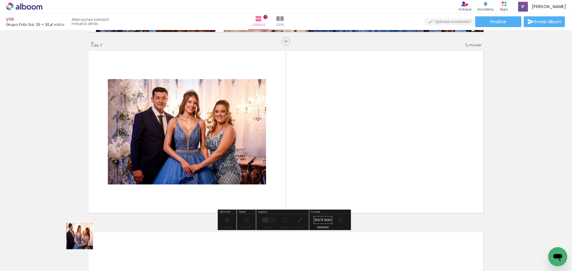
drag, startPoint x: 84, startPoint y: 241, endPoint x: 227, endPoint y: 148, distance: 170.6
click at [227, 148] on quentale-workspace at bounding box center [286, 135] width 572 height 271
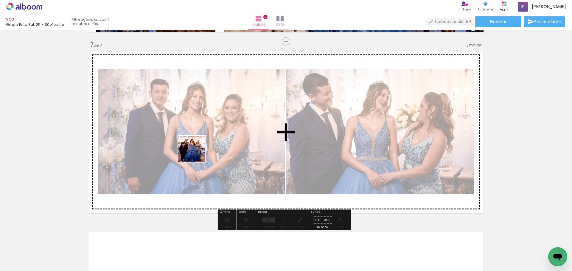
drag, startPoint x: 63, startPoint y: 252, endPoint x: 196, endPoint y: 154, distance: 165.5
click at [196, 154] on quentale-workspace at bounding box center [286, 135] width 572 height 271
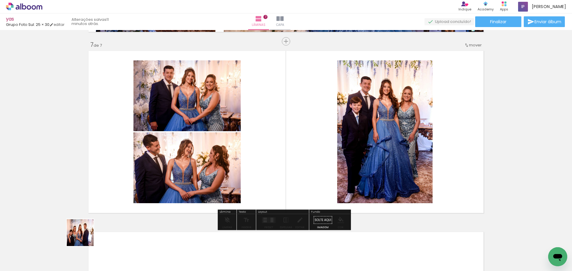
drag, startPoint x: 62, startPoint y: 255, endPoint x: 230, endPoint y: 164, distance: 191.6
click at [230, 164] on quentale-workspace at bounding box center [286, 135] width 572 height 271
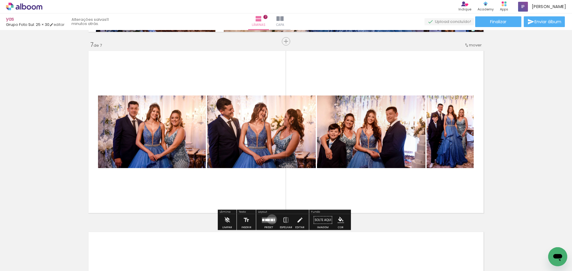
click at [270, 219] on div at bounding box center [271, 220] width 3 height 2
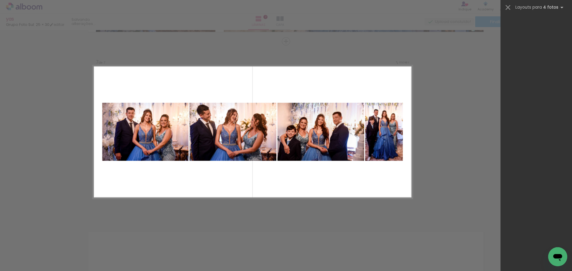
scroll to position [0, 0]
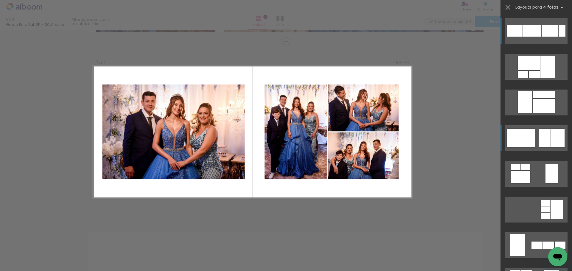
click at [528, 78] on div at bounding box center [522, 74] width 10 height 7
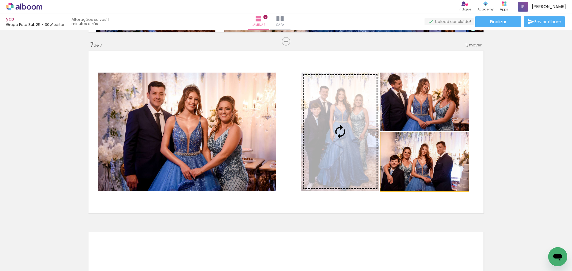
drag, startPoint x: 421, startPoint y: 174, endPoint x: 196, endPoint y: 125, distance: 230.0
click at [0, 0] on slot at bounding box center [0, 0] width 0 height 0
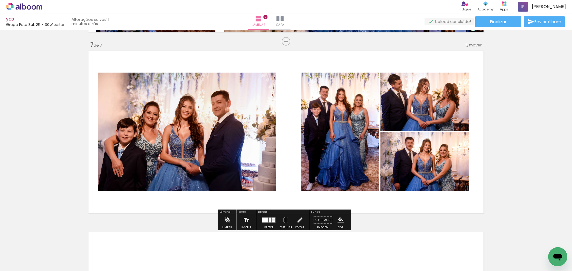
click at [225, 125] on quentale-photo at bounding box center [187, 132] width 178 height 119
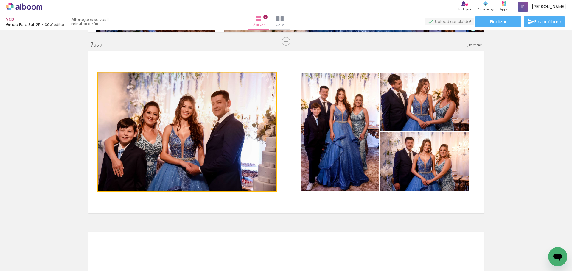
click at [225, 125] on quentale-photo at bounding box center [187, 132] width 178 height 119
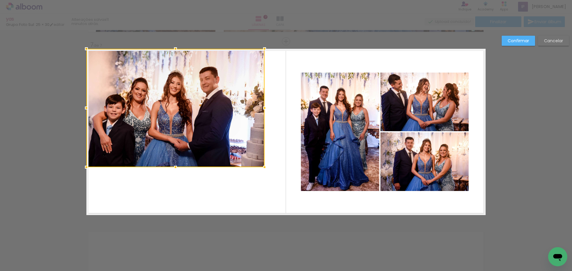
drag, startPoint x: 234, startPoint y: 134, endPoint x: 256, endPoint y: 151, distance: 27.6
click at [203, 98] on div at bounding box center [175, 108] width 178 height 119
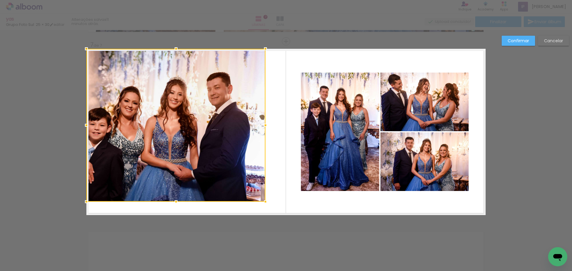
drag, startPoint x: 262, startPoint y: 169, endPoint x: 263, endPoint y: 194, distance: 24.7
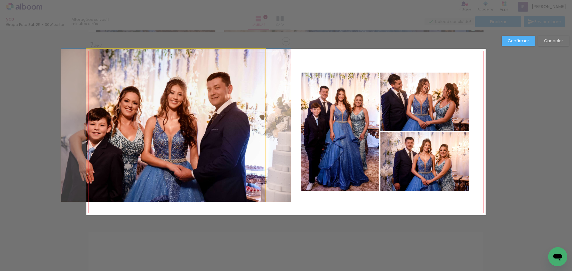
click at [230, 150] on quentale-photo at bounding box center [175, 125] width 179 height 153
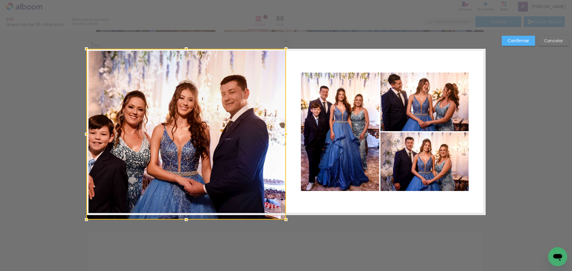
drag, startPoint x: 276, startPoint y: 222, endPoint x: 284, endPoint y: 235, distance: 14.8
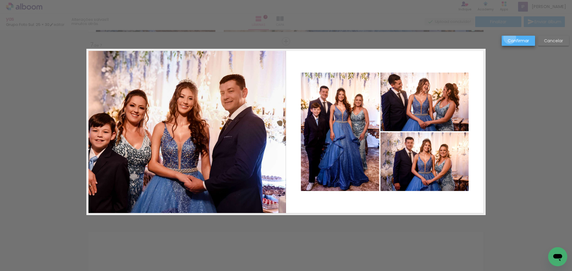
click at [0, 0] on slot "Confirmar" at bounding box center [0, 0] width 0 height 0
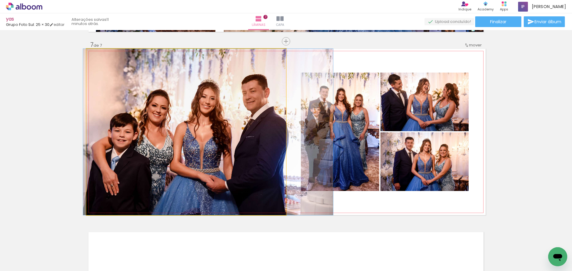
drag, startPoint x: 216, startPoint y: 168, endPoint x: 234, endPoint y: 171, distance: 17.9
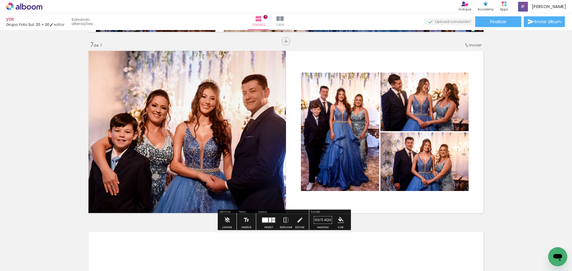
click at [339, 131] on quentale-photo at bounding box center [340, 132] width 78 height 119
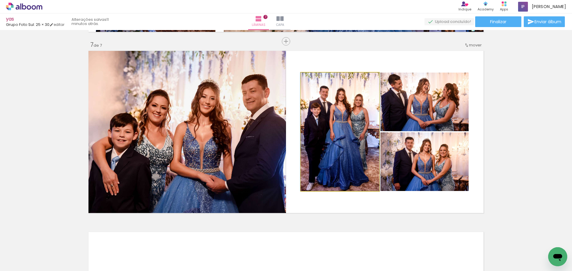
click at [339, 131] on quentale-photo at bounding box center [340, 132] width 78 height 119
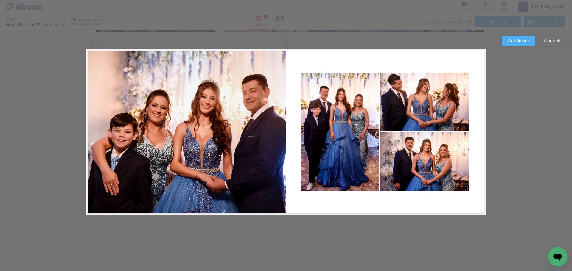
click at [420, 115] on quentale-photo at bounding box center [424, 102] width 88 height 59
click at [426, 163] on quentale-photo at bounding box center [424, 161] width 88 height 59
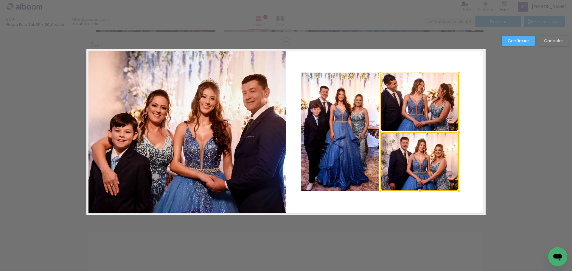
drag, startPoint x: 468, startPoint y: 133, endPoint x: 461, endPoint y: 132, distance: 7.2
click at [461, 132] on div at bounding box center [459, 132] width 12 height 12
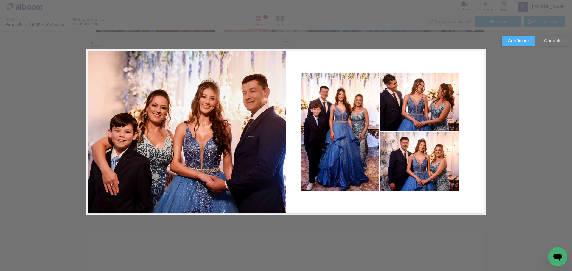
click at [354, 137] on quentale-photo at bounding box center [340, 132] width 78 height 119
click at [446, 172] on quentale-photo at bounding box center [419, 161] width 78 height 59
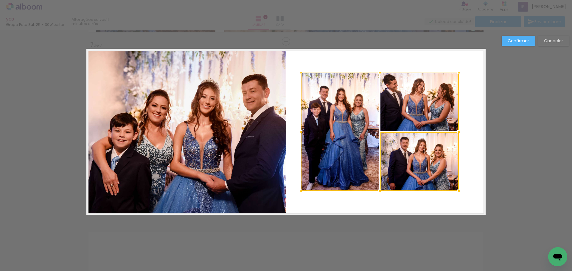
click at [447, 121] on div at bounding box center [380, 132] width 158 height 119
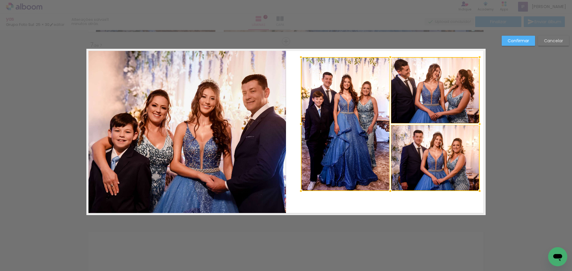
drag, startPoint x: 458, startPoint y: 71, endPoint x: 475, endPoint y: 57, distance: 23.0
click at [475, 57] on div at bounding box center [479, 57] width 12 height 12
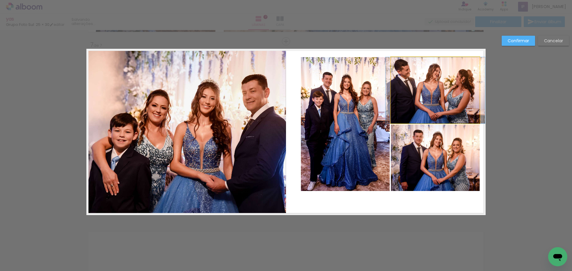
click at [455, 89] on quentale-photo at bounding box center [435, 90] width 89 height 66
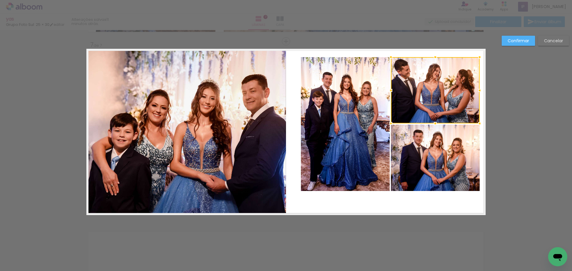
click at [437, 177] on quentale-photo at bounding box center [435, 158] width 89 height 66
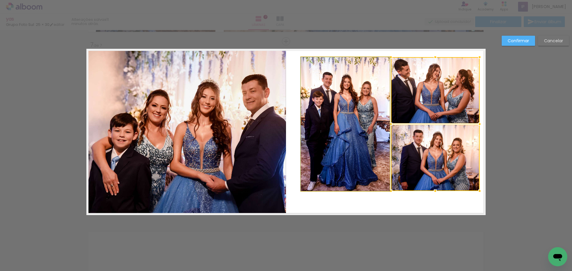
click at [350, 157] on quentale-photo at bounding box center [345, 124] width 89 height 134
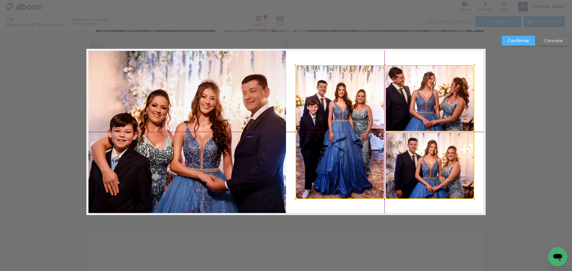
click at [431, 94] on div at bounding box center [384, 132] width 179 height 134
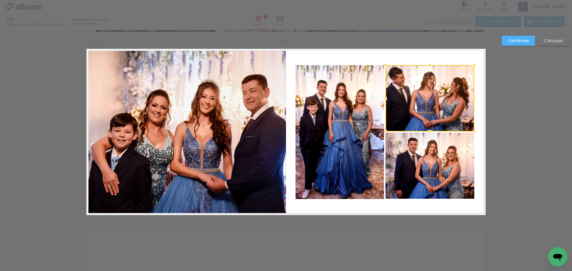
click at [0, 0] on slot "Confirmar" at bounding box center [0, 0] width 0 height 0
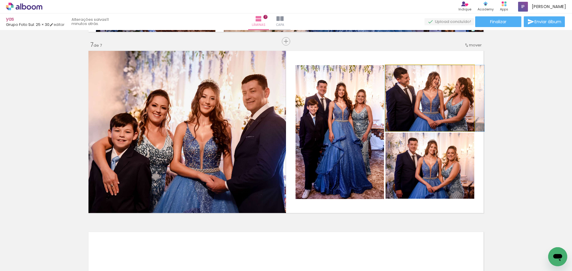
drag, startPoint x: 454, startPoint y: 86, endPoint x: 459, endPoint y: 86, distance: 5.1
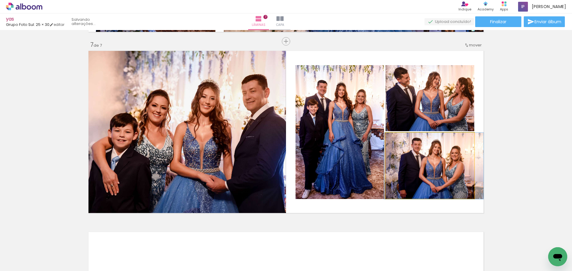
drag, startPoint x: 454, startPoint y: 160, endPoint x: 458, endPoint y: 160, distance: 3.9
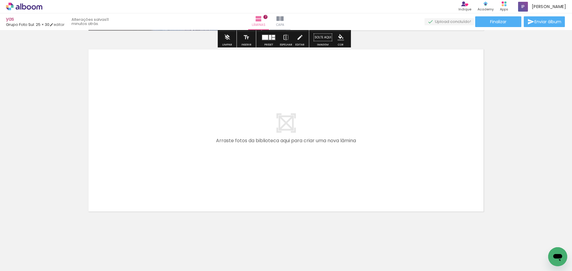
scroll to position [1270, 0]
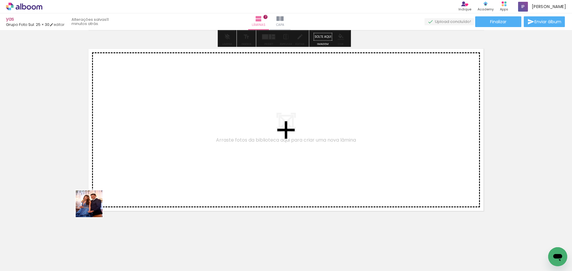
drag, startPoint x: 65, startPoint y: 255, endPoint x: 256, endPoint y: 216, distance: 195.4
click at [152, 151] on quentale-workspace at bounding box center [286, 135] width 572 height 271
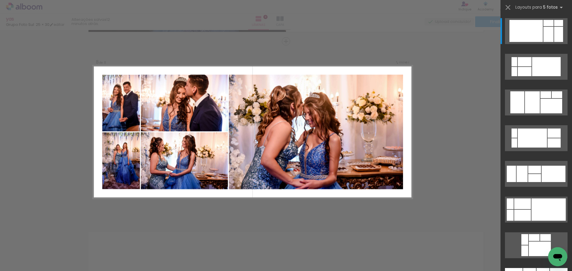
scroll to position [149, 0]
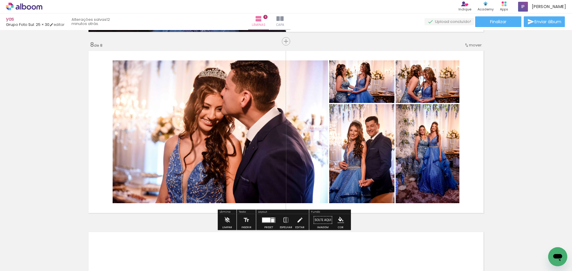
click at [262, 224] on div at bounding box center [269, 220] width 16 height 12
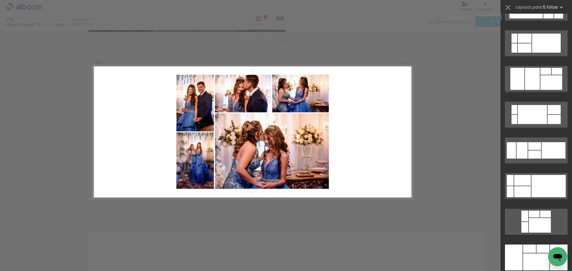
scroll to position [89, 0]
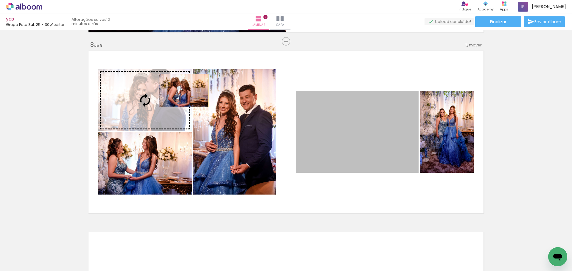
drag, startPoint x: 357, startPoint y: 125, endPoint x: 169, endPoint y: 95, distance: 190.7
click at [0, 0] on slot at bounding box center [0, 0] width 0 height 0
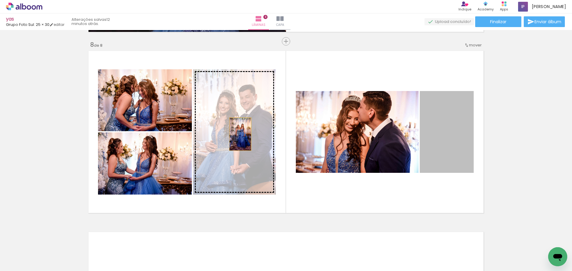
drag, startPoint x: 441, startPoint y: 140, endPoint x: 237, endPoint y: 134, distance: 204.3
click at [0, 0] on slot at bounding box center [0, 0] width 0 height 0
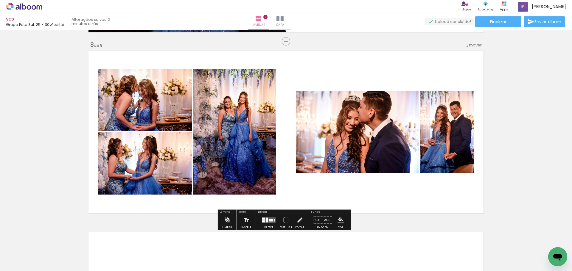
click at [144, 113] on quentale-photo at bounding box center [145, 100] width 94 height 62
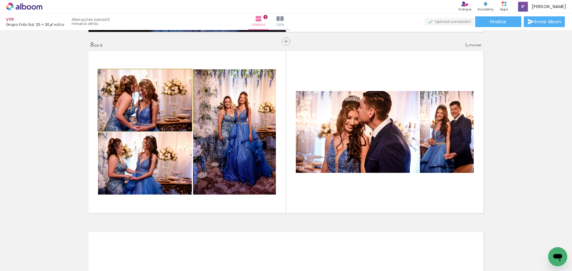
click at [144, 113] on quentale-photo at bounding box center [145, 100] width 94 height 62
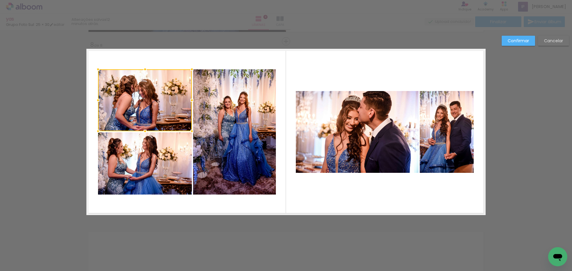
click at [158, 169] on quentale-photo at bounding box center [145, 163] width 94 height 62
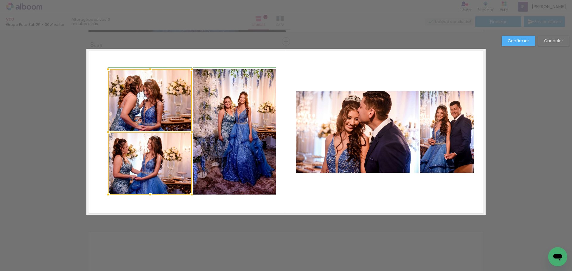
drag, startPoint x: 95, startPoint y: 131, endPoint x: 105, endPoint y: 131, distance: 10.1
click at [105, 131] on div at bounding box center [108, 132] width 12 height 12
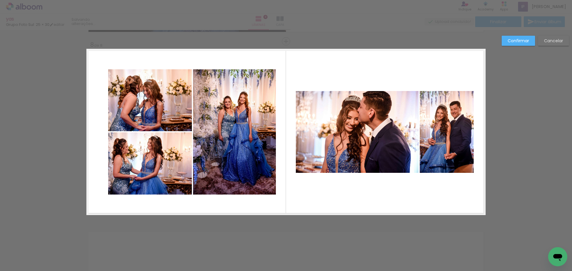
click at [145, 102] on quentale-photo at bounding box center [150, 100] width 84 height 62
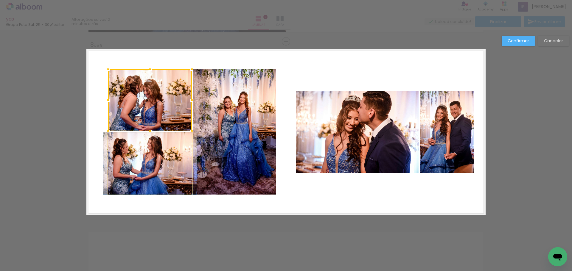
drag, startPoint x: 154, startPoint y: 158, endPoint x: 216, endPoint y: 135, distance: 66.6
click at [154, 159] on quentale-photo at bounding box center [150, 163] width 84 height 62
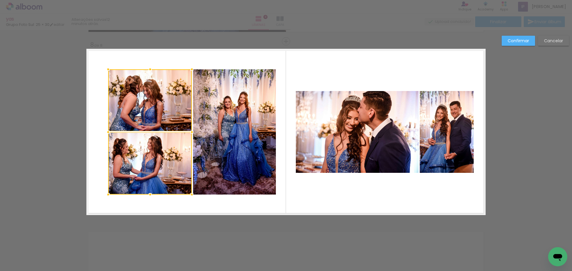
click at [232, 126] on quentale-photo at bounding box center [234, 131] width 83 height 125
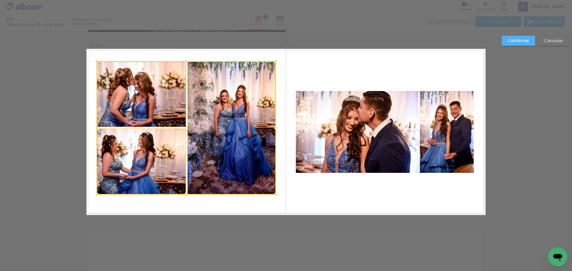
drag, startPoint x: 102, startPoint y: 67, endPoint x: 111, endPoint y: 79, distance: 15.3
click at [94, 61] on div at bounding box center [97, 61] width 12 height 12
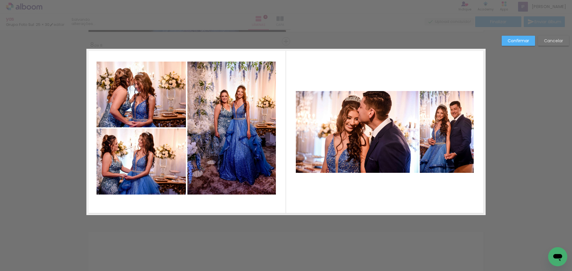
click at [136, 91] on quentale-photo at bounding box center [140, 95] width 89 height 66
click at [149, 151] on quentale-photo at bounding box center [140, 162] width 89 height 66
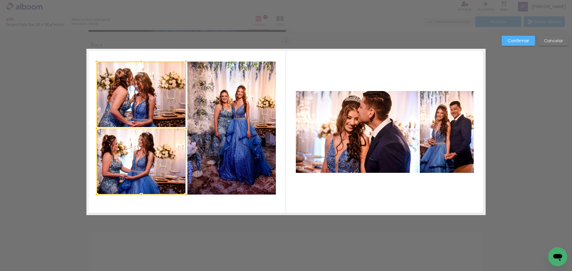
click at [209, 137] on quentale-photo at bounding box center [231, 128] width 88 height 133
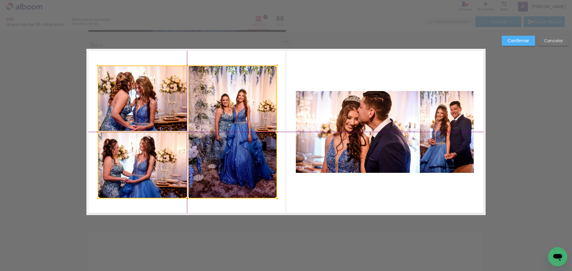
drag, startPoint x: 213, startPoint y: 103, endPoint x: 213, endPoint y: 109, distance: 5.4
click at [213, 109] on div at bounding box center [187, 132] width 179 height 133
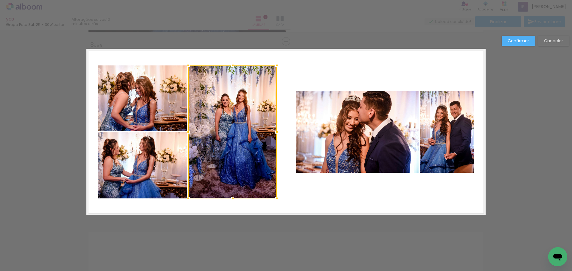
click at [346, 130] on quentale-photo at bounding box center [357, 132] width 123 height 82
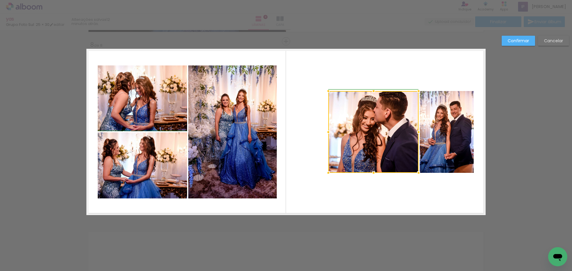
drag, startPoint x: 294, startPoint y: 132, endPoint x: 327, endPoint y: 132, distance: 32.8
click at [327, 132] on div at bounding box center [328, 132] width 12 height 12
click at [423, 140] on quentale-photo at bounding box center [447, 132] width 54 height 82
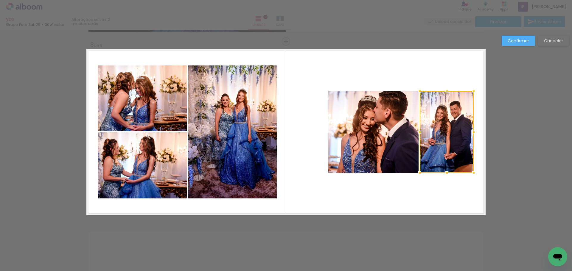
click at [372, 149] on quentale-photo at bounding box center [373, 132] width 90 height 82
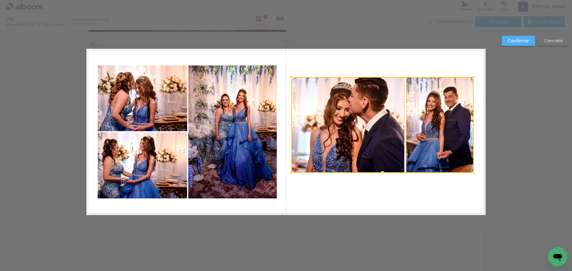
drag, startPoint x: 325, startPoint y: 93, endPoint x: 290, endPoint y: 79, distance: 38.0
click at [290, 79] on div at bounding box center [291, 77] width 12 height 12
click at [323, 113] on div at bounding box center [347, 125] width 113 height 96
click at [406, 129] on div at bounding box center [405, 125] width 12 height 12
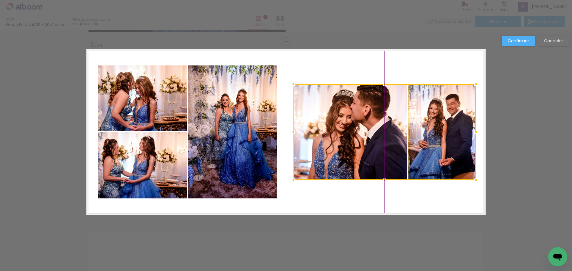
drag, startPoint x: 434, startPoint y: 115, endPoint x: 436, endPoint y: 120, distance: 4.9
click at [436, 120] on div at bounding box center [384, 132] width 182 height 96
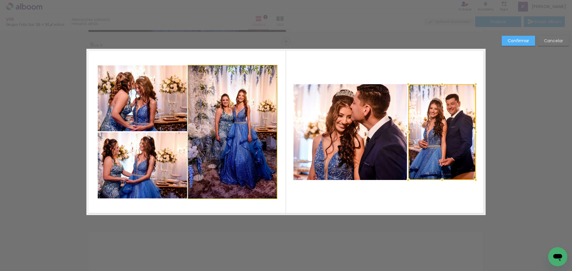
click at [250, 123] on quentale-photo at bounding box center [232, 132] width 88 height 133
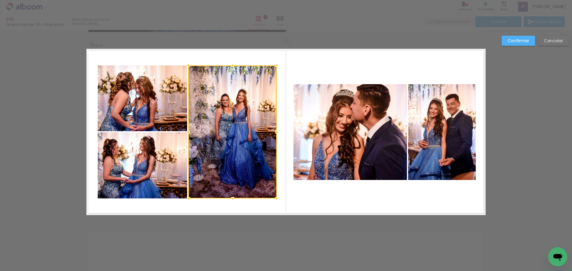
click at [167, 107] on quentale-photo at bounding box center [142, 99] width 89 height 66
click at [166, 159] on div at bounding box center [187, 132] width 179 height 133
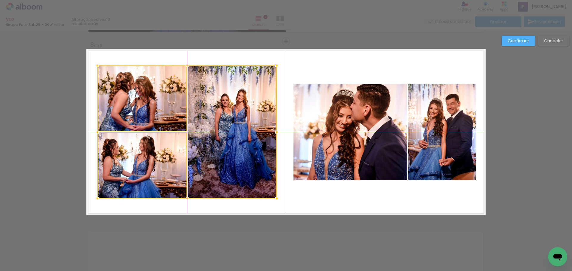
click at [241, 109] on div at bounding box center [186, 132] width 179 height 133
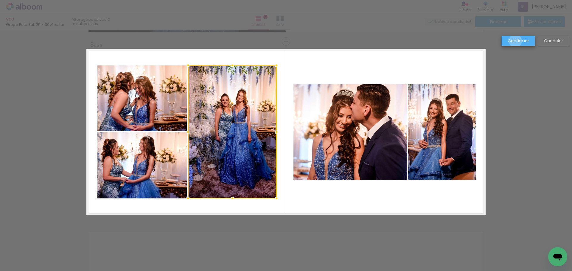
click at [0, 0] on slot "Confirmar" at bounding box center [0, 0] width 0 height 0
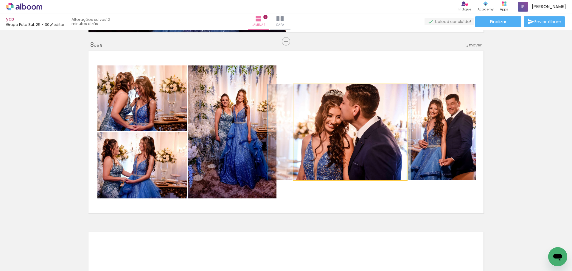
drag, startPoint x: 363, startPoint y: 143, endPoint x: 355, endPoint y: 143, distance: 8.0
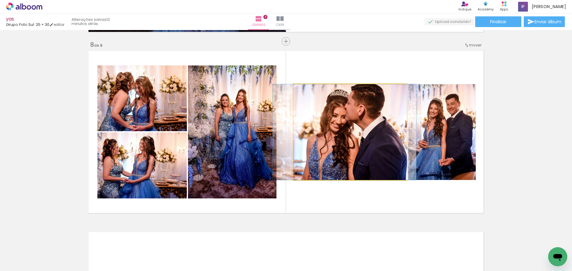
drag, startPoint x: 356, startPoint y: 143, endPoint x: 361, endPoint y: 143, distance: 5.1
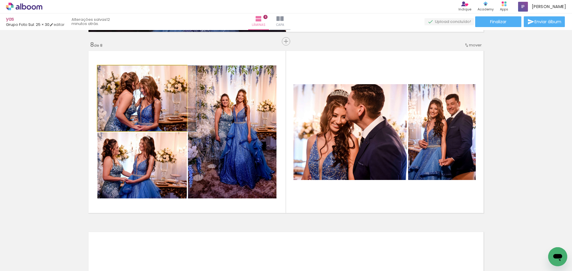
drag, startPoint x: 162, startPoint y: 106, endPoint x: 172, endPoint y: 106, distance: 10.7
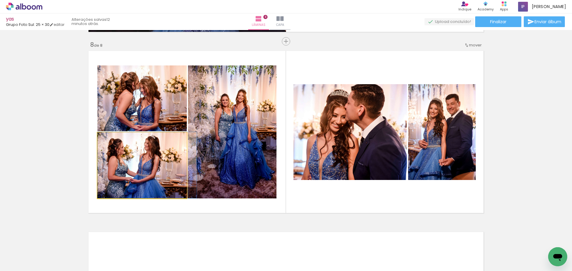
drag, startPoint x: 156, startPoint y: 160, endPoint x: 178, endPoint y: 163, distance: 22.3
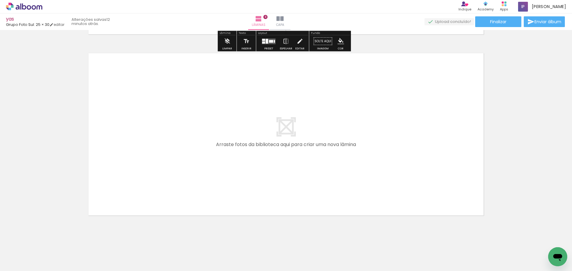
scroll to position [1451, 0]
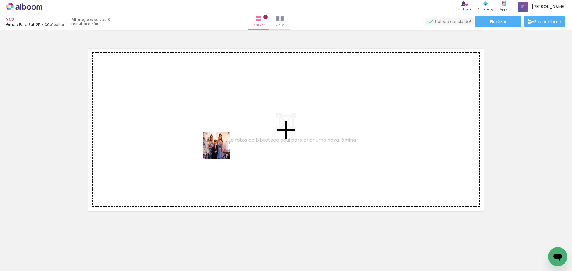
drag, startPoint x: 64, startPoint y: 253, endPoint x: 222, endPoint y: 150, distance: 188.2
click at [222, 150] on quentale-workspace at bounding box center [286, 135] width 572 height 271
